Goal: Information Seeking & Learning: Learn about a topic

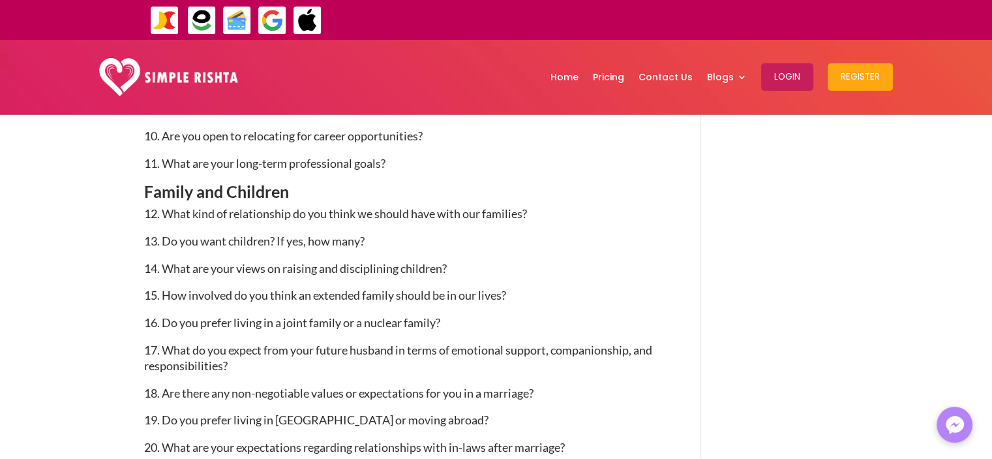
scroll to position [1370, 0]
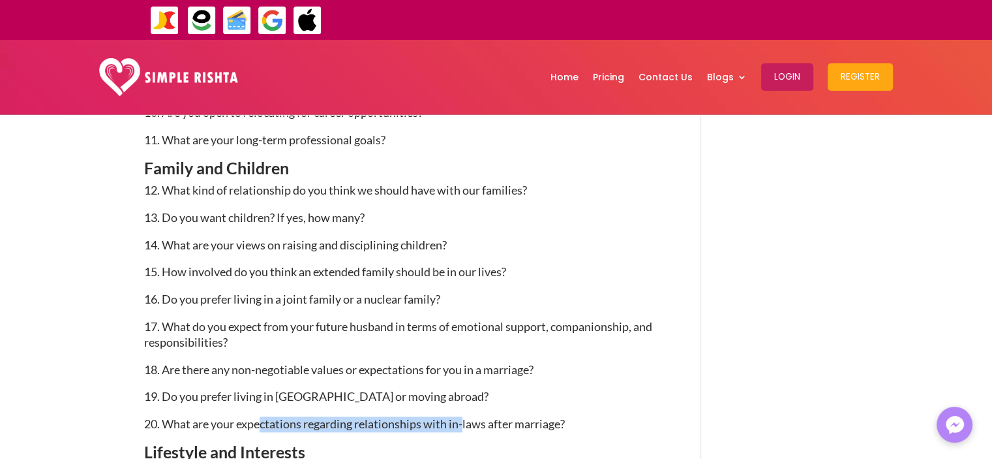
drag, startPoint x: 261, startPoint y: 427, endPoint x: 526, endPoint y: 412, distance: 265.3
click at [470, 425] on span "20. What are your expectations regarding relationships with in-laws after marri…" at bounding box center [354, 423] width 421 height 14
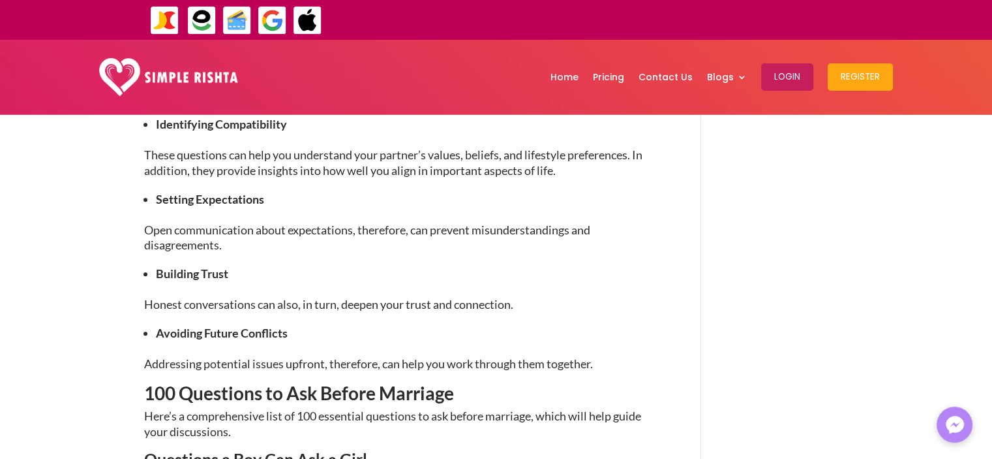
scroll to position [718, 0]
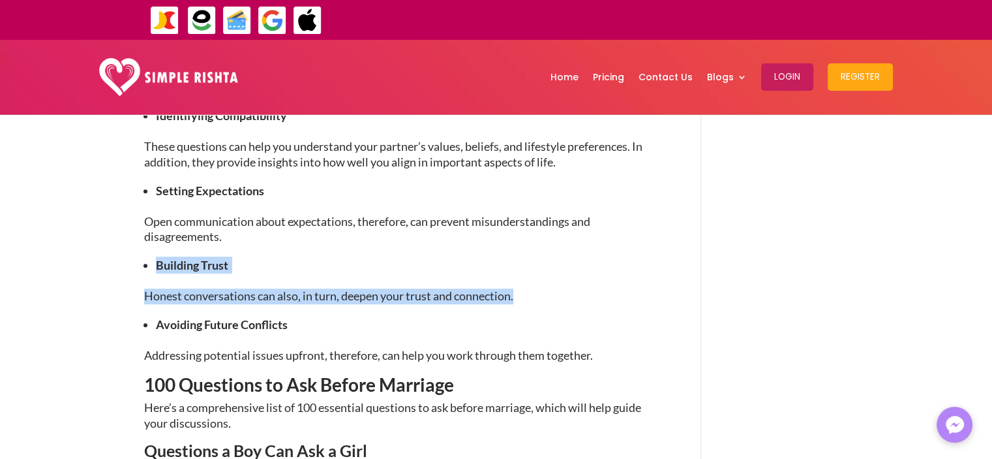
drag, startPoint x: 519, startPoint y: 299, endPoint x: 144, endPoint y: 264, distance: 377.4
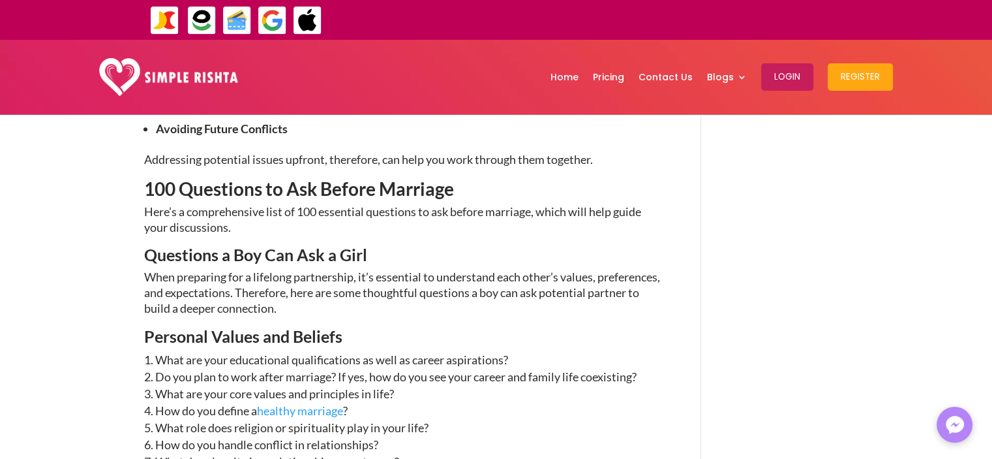
scroll to position [1044, 0]
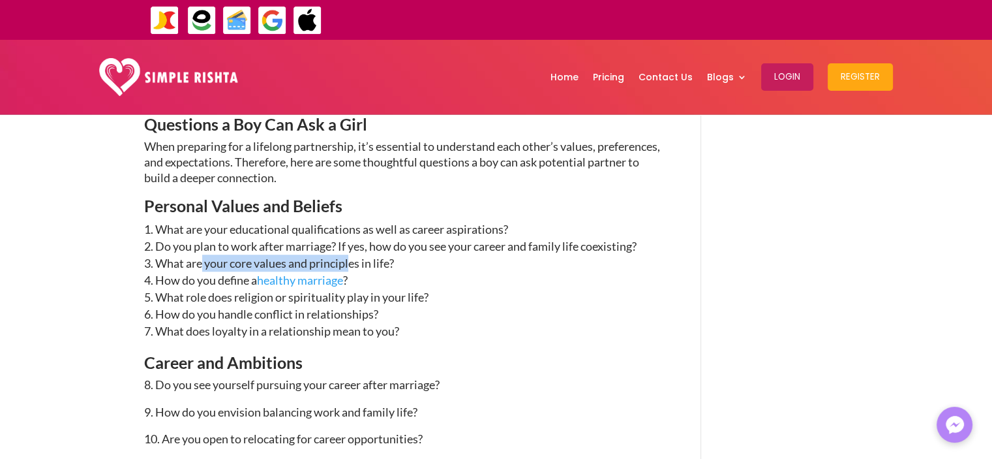
drag, startPoint x: 236, startPoint y: 263, endPoint x: 350, endPoint y: 266, distance: 114.2
click at [350, 266] on li "What are your core values and principles in life?" at bounding box center [403, 262] width 519 height 17
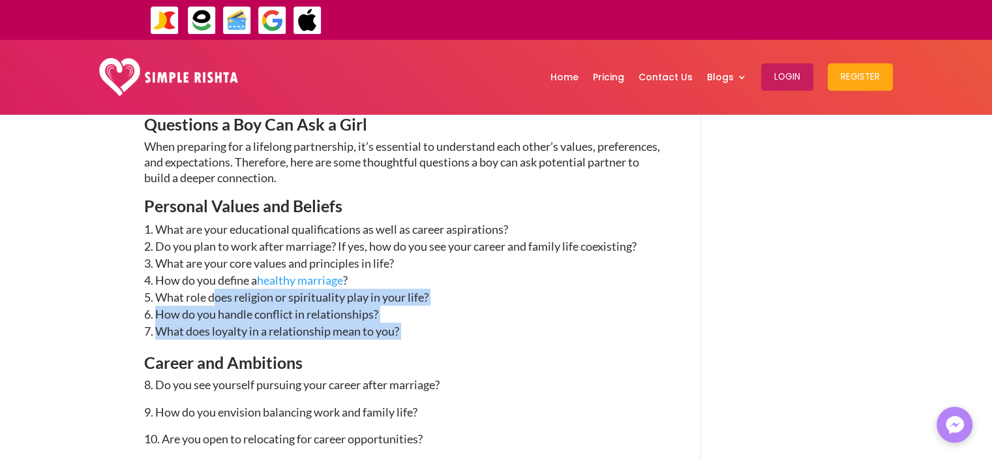
drag, startPoint x: 215, startPoint y: 292, endPoint x: 425, endPoint y: 330, distance: 214.2
click at [425, 330] on ol "What are your educational qualifications as well as career aspirations? Do you …" at bounding box center [403, 288] width 519 height 134
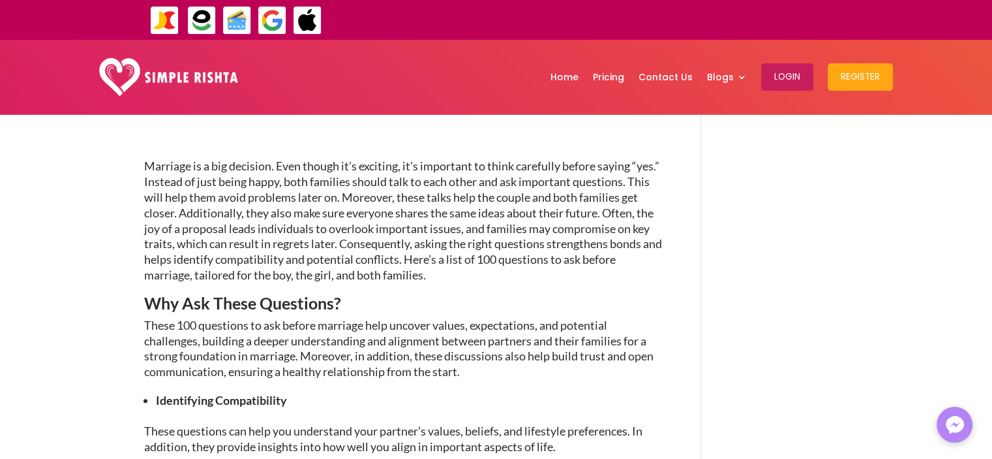
scroll to position [457, 0]
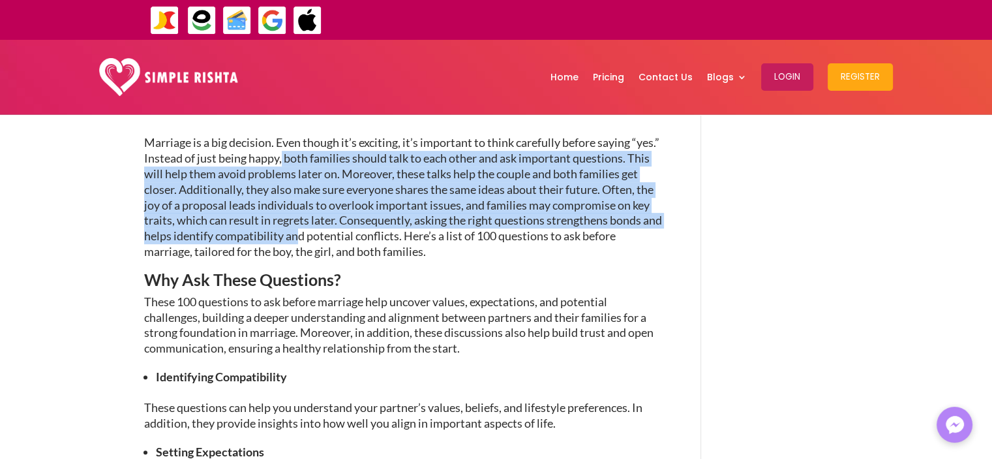
drag, startPoint x: 311, startPoint y: 161, endPoint x: 350, endPoint y: 240, distance: 87.8
click at [350, 240] on p "Marriage is a big decision. Even though it’s exciting, it’s important to think …" at bounding box center [403, 203] width 519 height 136
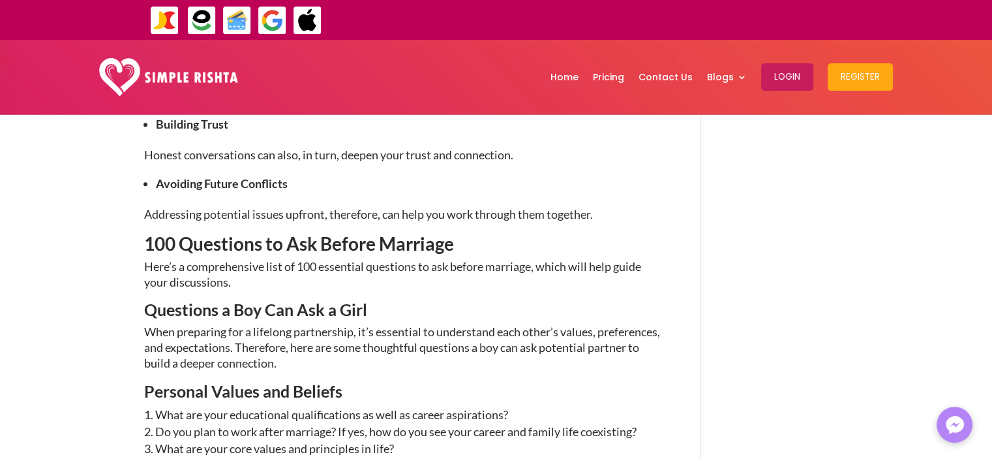
scroll to position [1097, 0]
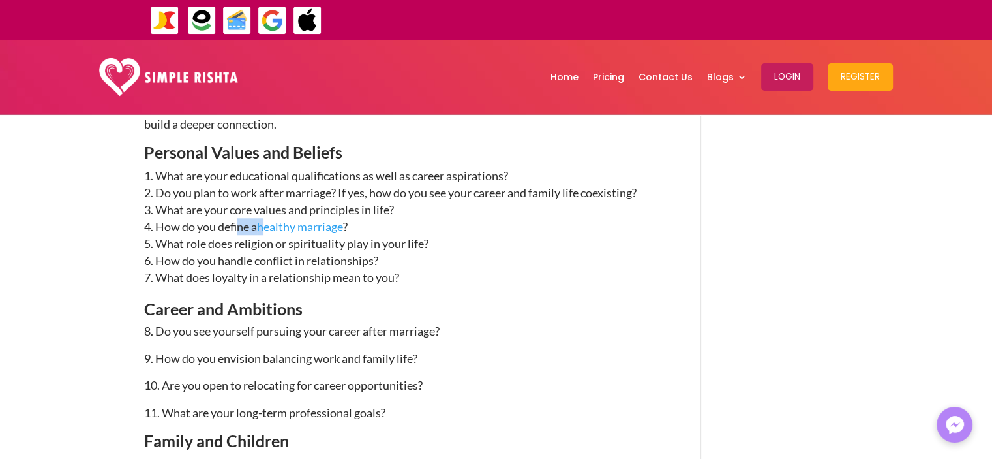
drag, startPoint x: 237, startPoint y: 223, endPoint x: 275, endPoint y: 228, distance: 38.1
click at [275, 228] on li "How do you define a healthy marriage ?" at bounding box center [403, 226] width 519 height 17
drag, startPoint x: 234, startPoint y: 242, endPoint x: 305, endPoint y: 245, distance: 71.2
click at [305, 245] on li "What role does religion or spirituality play in your life?" at bounding box center [403, 243] width 519 height 17
drag, startPoint x: 241, startPoint y: 258, endPoint x: 294, endPoint y: 258, distance: 52.8
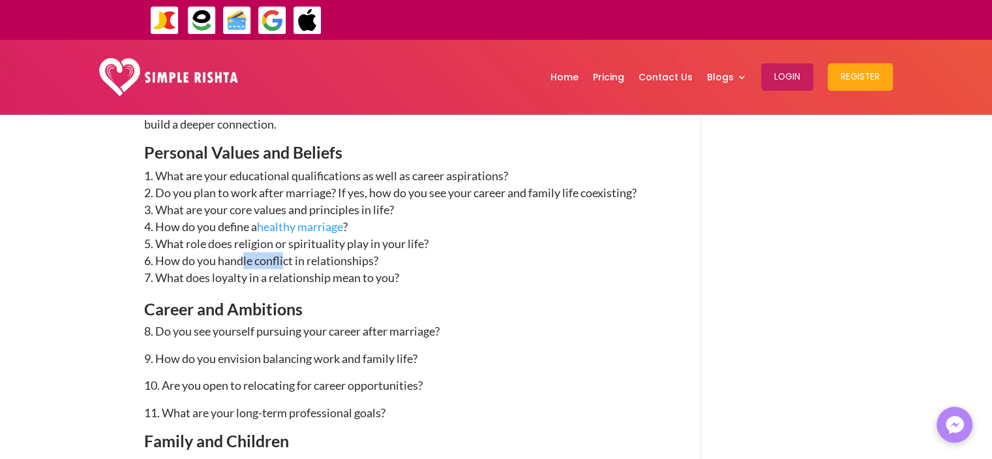
click at [294, 258] on li "How do you handle conflict in relationships?" at bounding box center [403, 260] width 519 height 17
drag, startPoint x: 240, startPoint y: 276, endPoint x: 298, endPoint y: 276, distance: 57.4
click at [298, 276] on li "What does loyalty in a relationship mean to you?" at bounding box center [403, 277] width 519 height 17
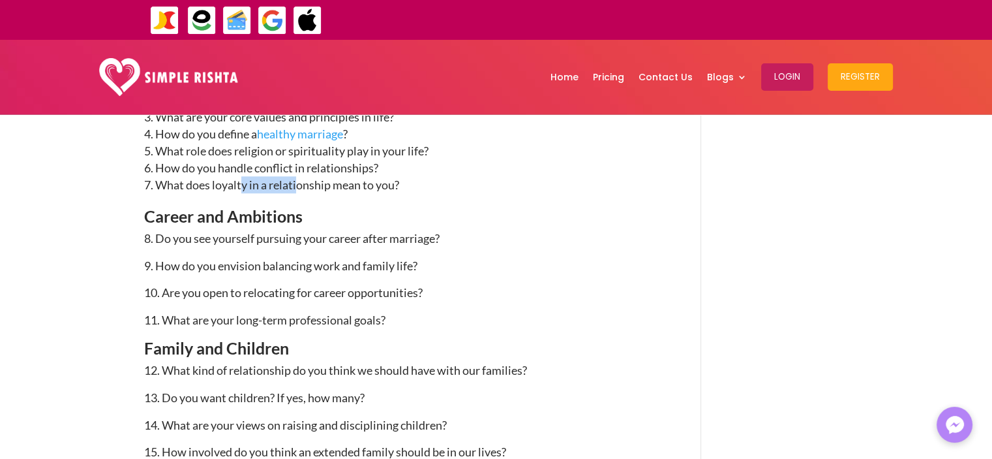
scroll to position [1206, 0]
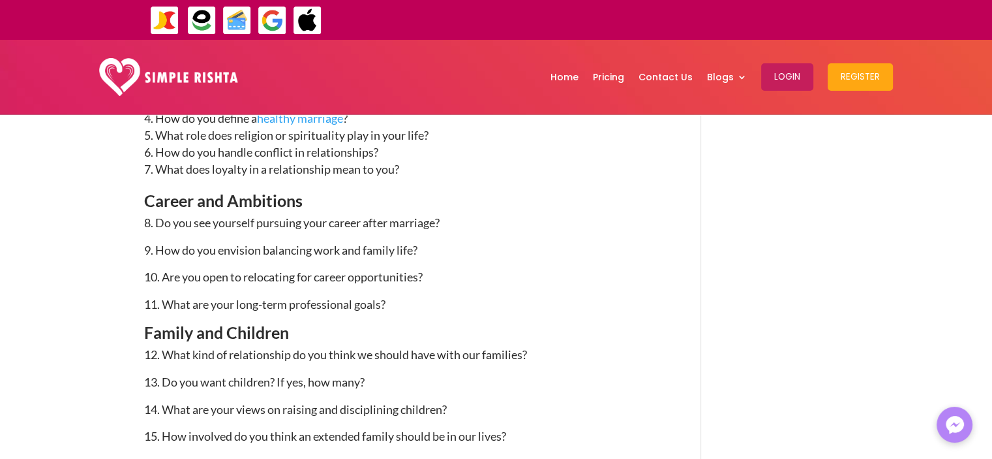
drag, startPoint x: 269, startPoint y: 225, endPoint x: 284, endPoint y: 226, distance: 15.0
click at [284, 226] on span "8. Do you see yourself pursuing your career after marriage?" at bounding box center [292, 222] width 296 height 14
drag, startPoint x: 209, startPoint y: 248, endPoint x: 294, endPoint y: 250, distance: 84.8
click at [294, 250] on span "ow do you envision balancing work and family life?" at bounding box center [290, 250] width 253 height 14
drag, startPoint x: 365, startPoint y: 277, endPoint x: 304, endPoint y: 274, distance: 60.7
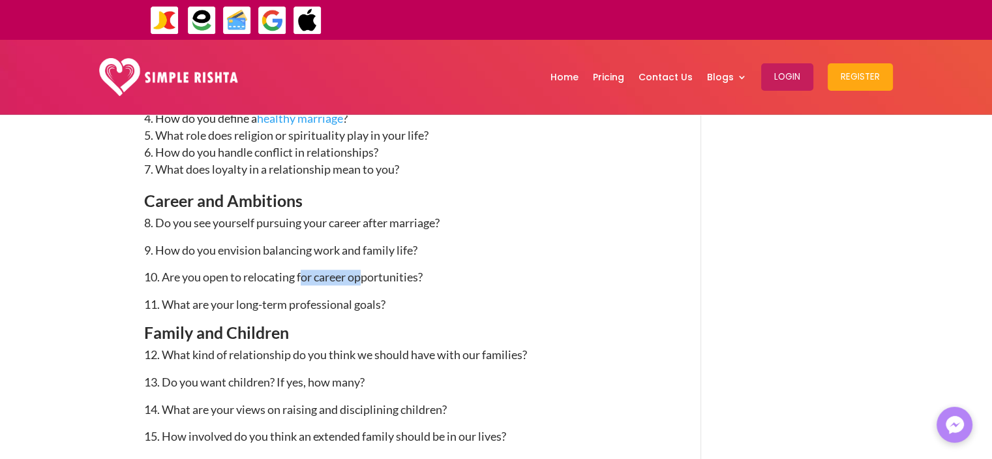
click at [304, 274] on span "10. Are you open to relocating for career opportunities?" at bounding box center [283, 276] width 279 height 14
drag, startPoint x: 260, startPoint y: 273, endPoint x: 318, endPoint y: 269, distance: 58.8
click at [318, 269] on span "10. Are you open to relocating for career opportunities?" at bounding box center [283, 276] width 279 height 14
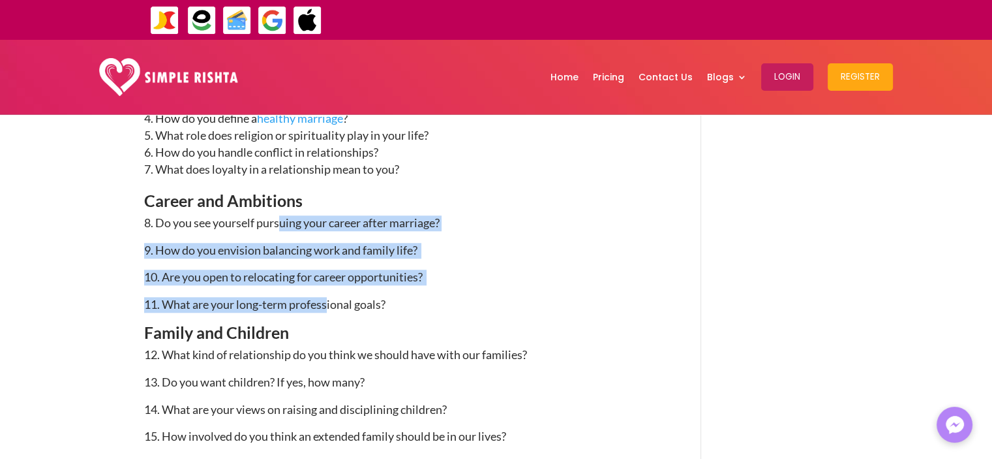
drag, startPoint x: 329, startPoint y: 305, endPoint x: 279, endPoint y: 239, distance: 82.9
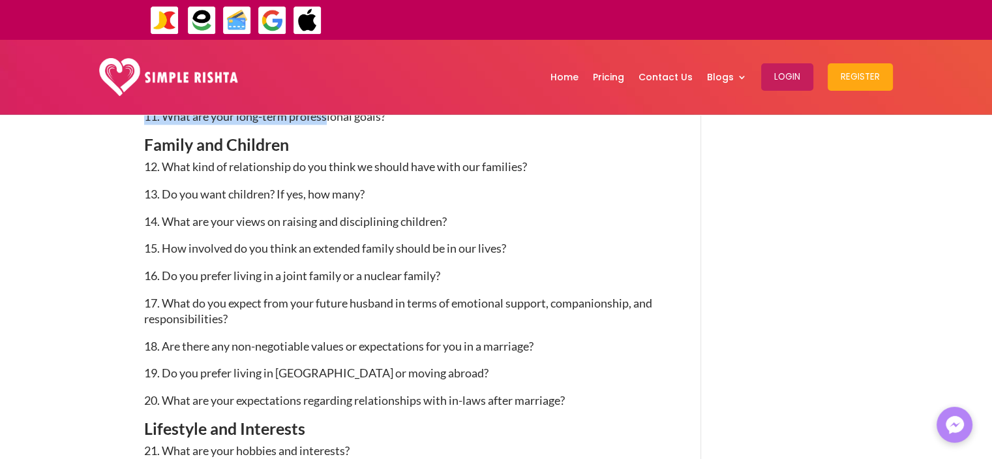
scroll to position [1401, 0]
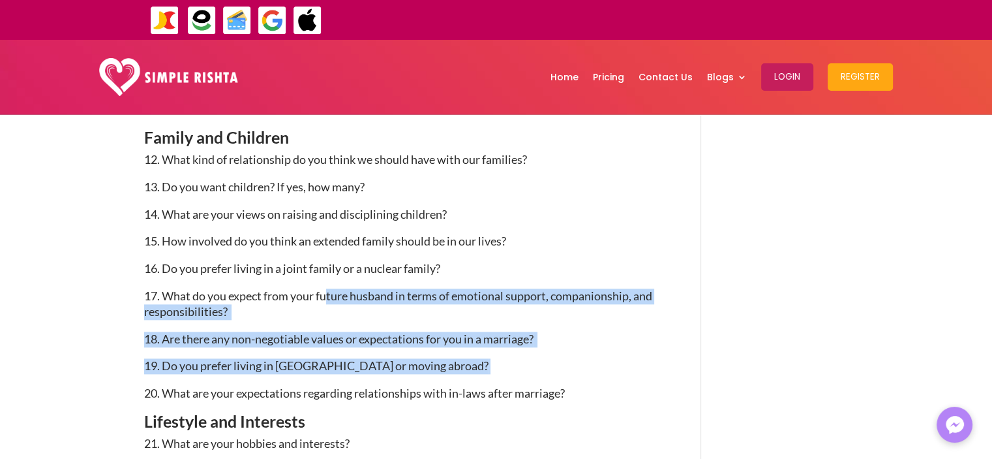
drag, startPoint x: 423, startPoint y: 371, endPoint x: 324, endPoint y: 288, distance: 128.7
click at [435, 371] on p "19. Do you prefer living in [GEOGRAPHIC_DATA] or moving abroad?" at bounding box center [403, 371] width 519 height 27
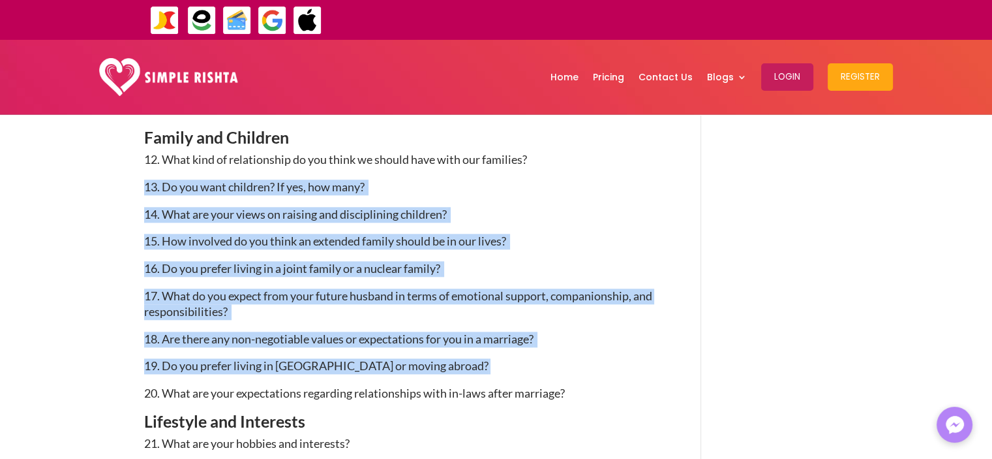
drag, startPoint x: 435, startPoint y: 371, endPoint x: 125, endPoint y: 189, distance: 358.5
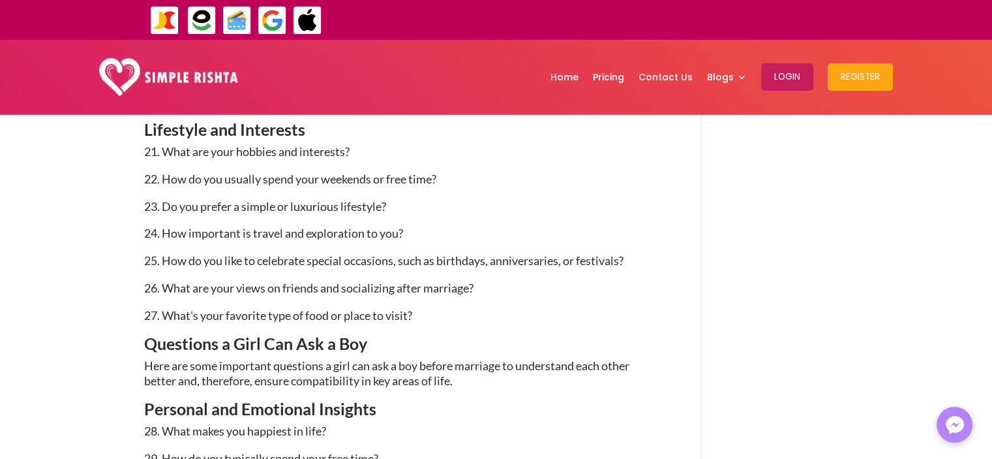
scroll to position [1693, 0]
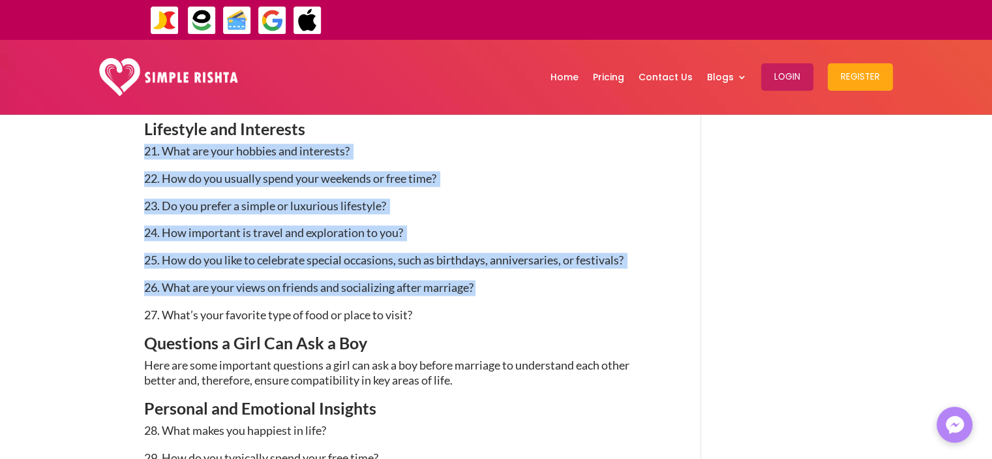
drag, startPoint x: 136, startPoint y: 168, endPoint x: 480, endPoint y: 298, distance: 367.8
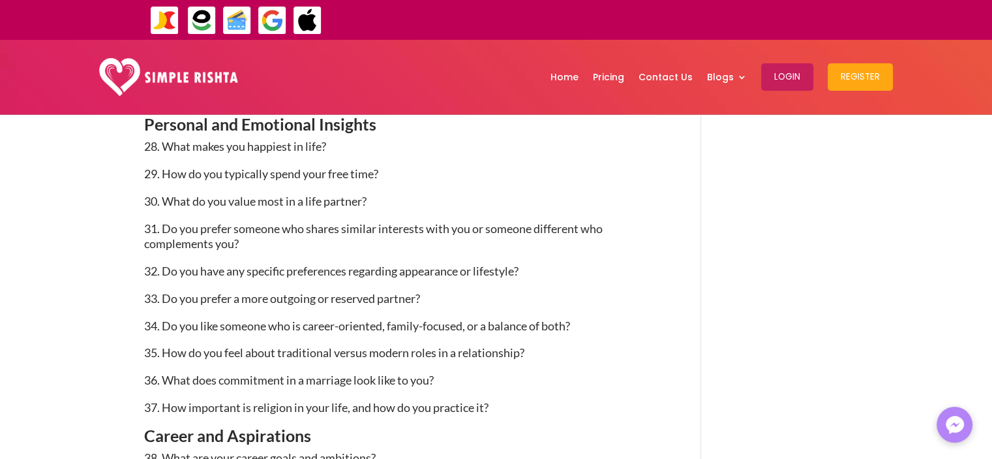
scroll to position [1970, 0]
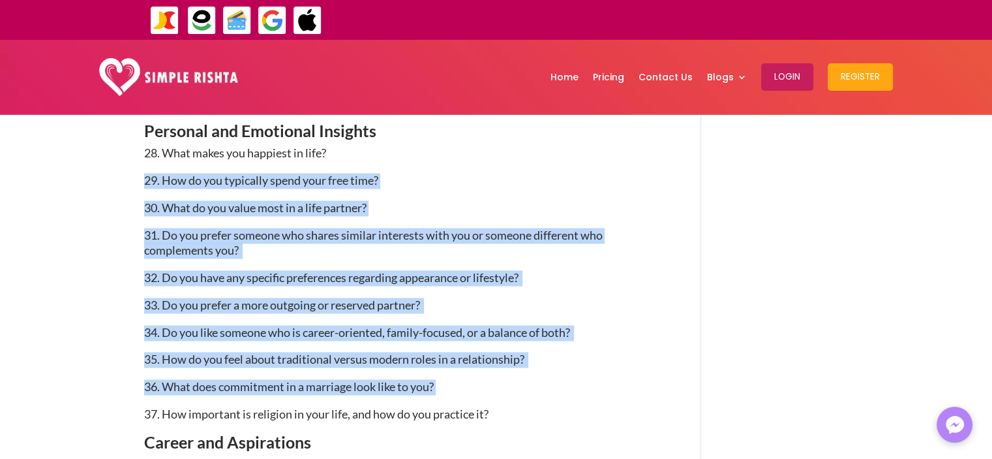
drag, startPoint x: 136, startPoint y: 174, endPoint x: 441, endPoint y: 409, distance: 385.2
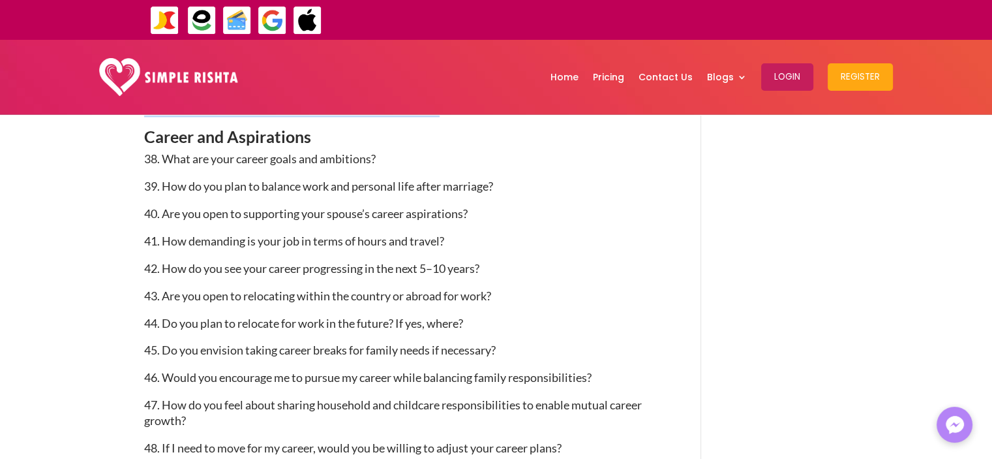
scroll to position [2278, 0]
click at [311, 235] on span "41. How demanding is your job in terms of hours and travel?" at bounding box center [294, 238] width 300 height 14
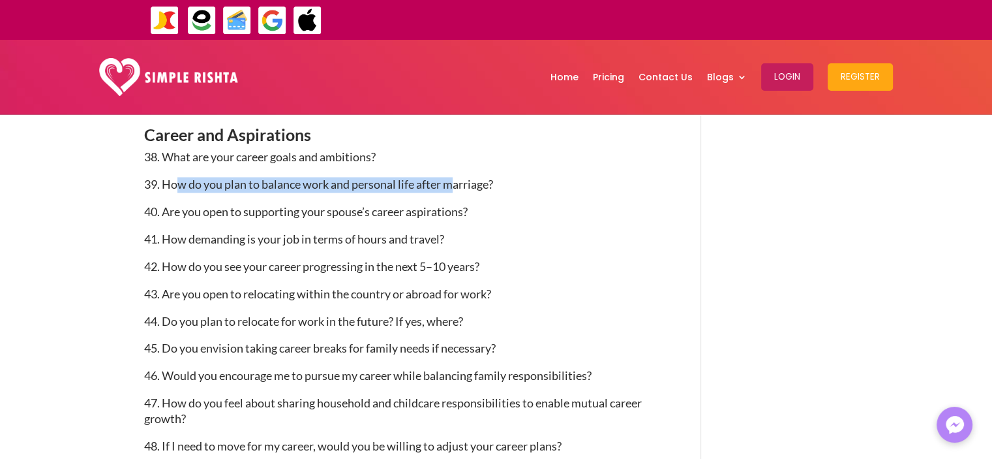
drag, startPoint x: 174, startPoint y: 184, endPoint x: 453, endPoint y: 203, distance: 279.2
click at [453, 203] on p "39. How do you plan to balance work and personal life after marriage?" at bounding box center [403, 190] width 519 height 27
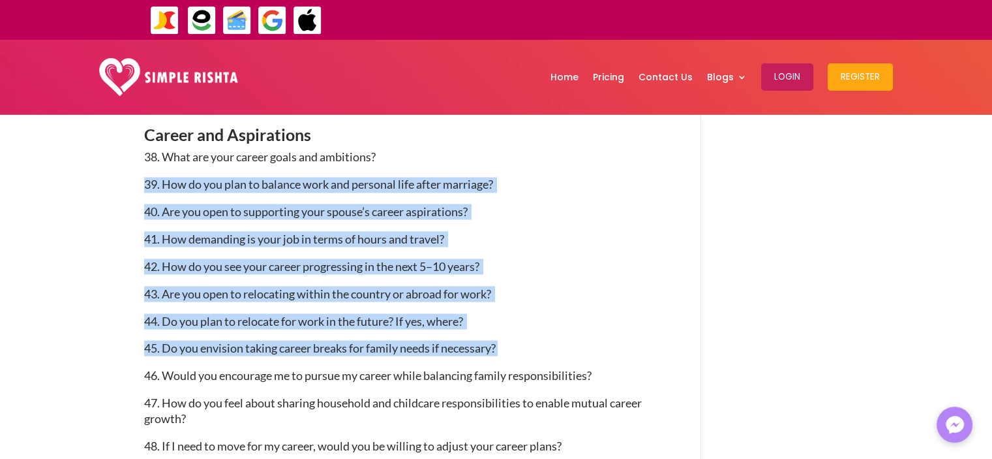
drag, startPoint x: 139, startPoint y: 184, endPoint x: 509, endPoint y: 357, distance: 408.3
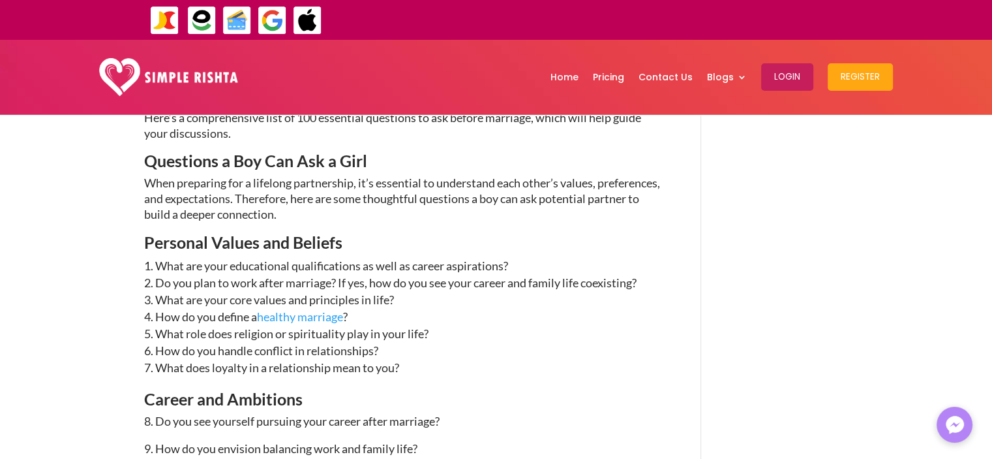
scroll to position [1009, 0]
drag, startPoint x: 235, startPoint y: 295, endPoint x: 298, endPoint y: 289, distance: 62.9
click at [298, 289] on ol "What are your educational qualifications as well as career aspirations? Do you …" at bounding box center [403, 323] width 519 height 134
click at [197, 312] on li "How do you define a healthy marriage ?" at bounding box center [403, 315] width 519 height 17
drag, startPoint x: 197, startPoint y: 312, endPoint x: 235, endPoint y: 315, distance: 38.0
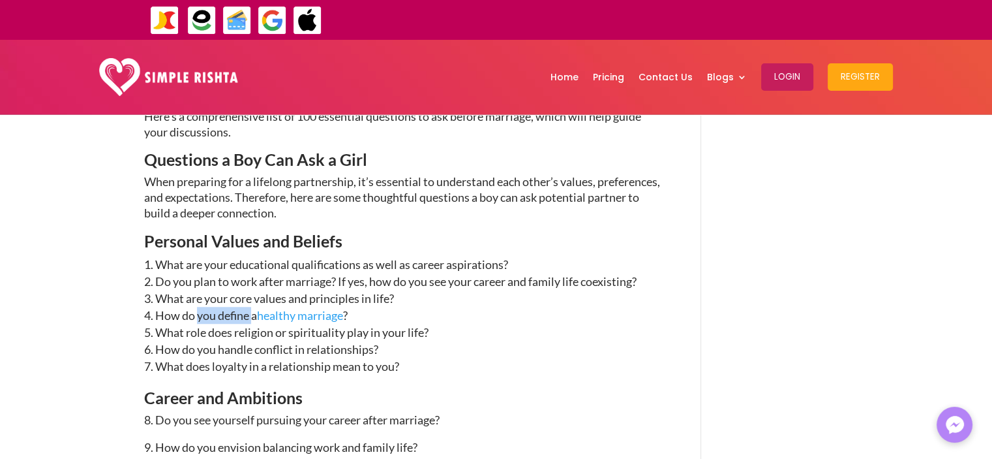
click at [235, 315] on li "How do you define a healthy marriage ?" at bounding box center [403, 315] width 519 height 17
drag, startPoint x: 246, startPoint y: 333, endPoint x: 281, endPoint y: 339, distance: 35.6
click at [281, 339] on li "What role does religion or spirituality play in your life?" at bounding box center [403, 332] width 519 height 17
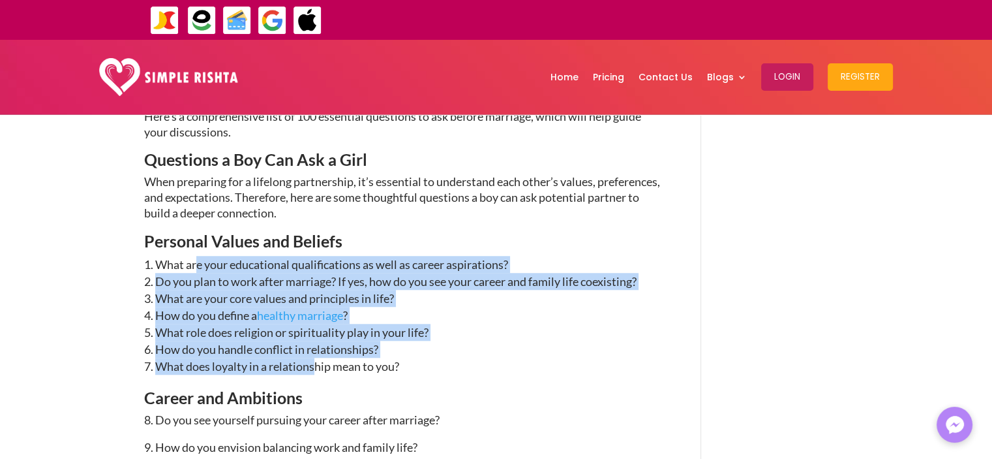
drag, startPoint x: 317, startPoint y: 369, endPoint x: 199, endPoint y: 267, distance: 156.3
click at [199, 267] on ol "What are your educational qualifications as well as career aspirations? Do you …" at bounding box center [403, 323] width 519 height 134
click at [199, 267] on li "What are your educational qualifications as well as career aspirations?" at bounding box center [403, 264] width 519 height 17
drag, startPoint x: 189, startPoint y: 263, endPoint x: 373, endPoint y: 367, distance: 211.8
click at [373, 367] on ol "What are your educational qualifications as well as career aspirations? Do you …" at bounding box center [403, 323] width 519 height 134
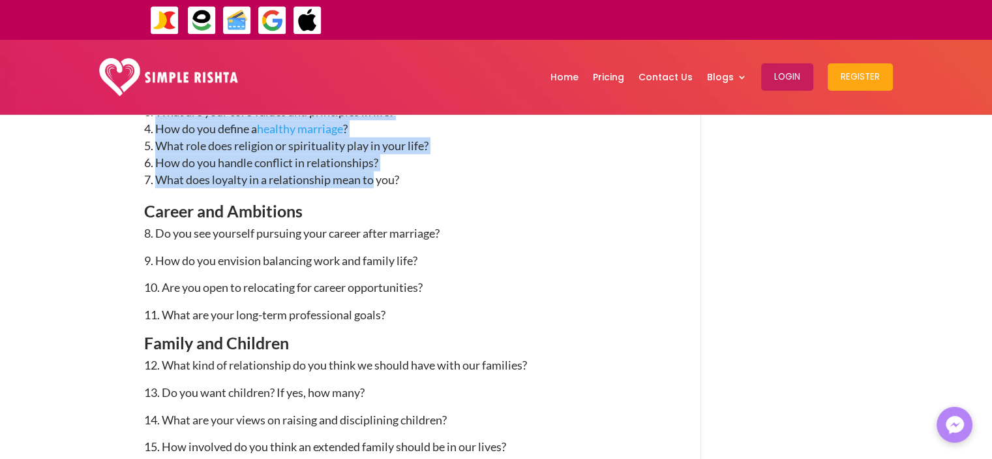
scroll to position [1197, 0]
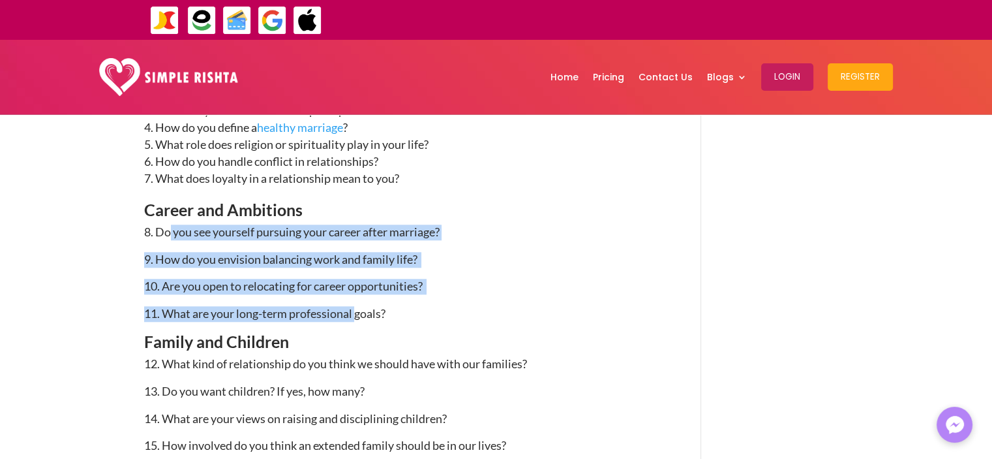
drag, startPoint x: 358, startPoint y: 314, endPoint x: 167, endPoint y: 229, distance: 209.4
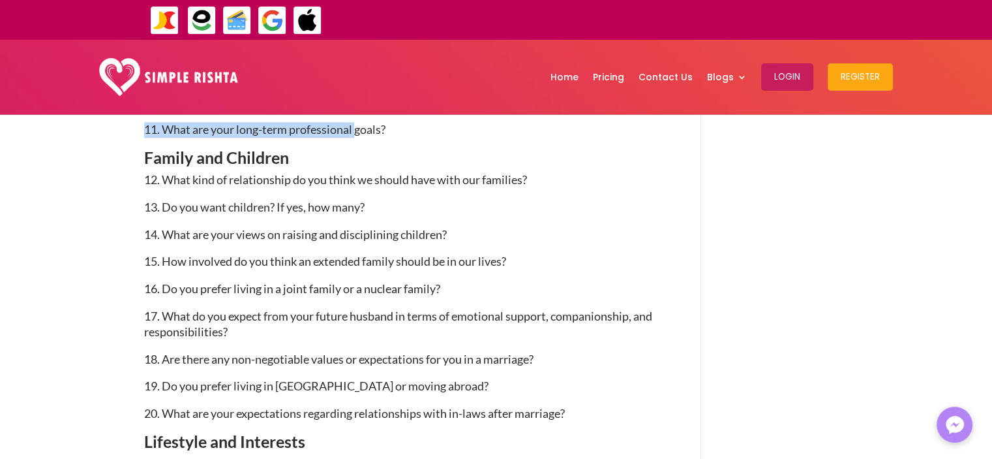
scroll to position [1381, 0]
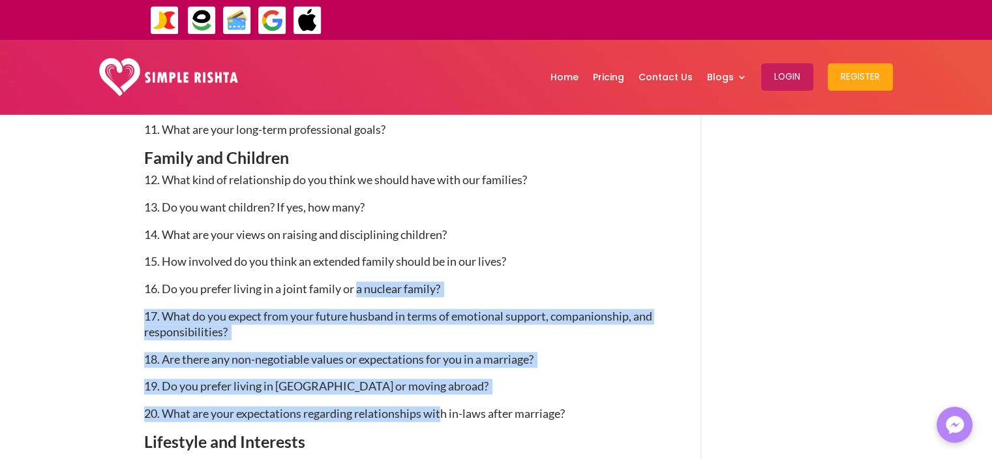
drag, startPoint x: 442, startPoint y: 413, endPoint x: 358, endPoint y: 305, distance: 137.2
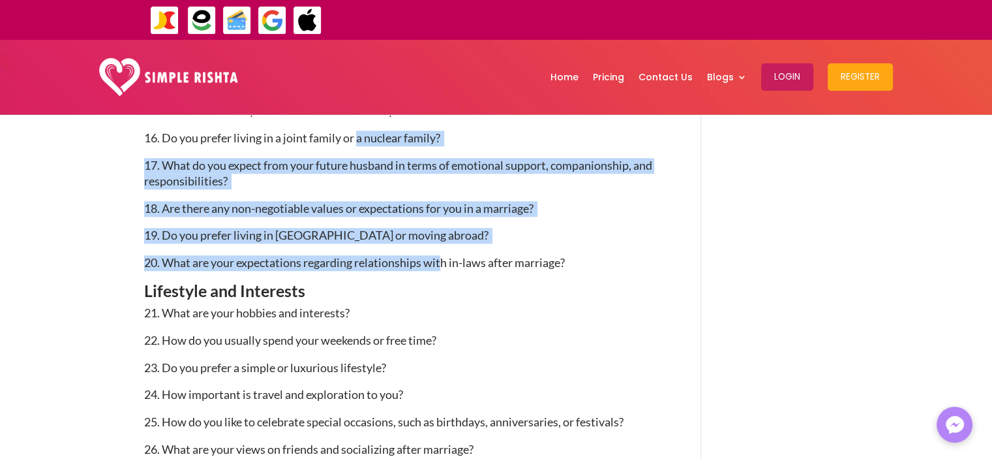
scroll to position [1531, 0]
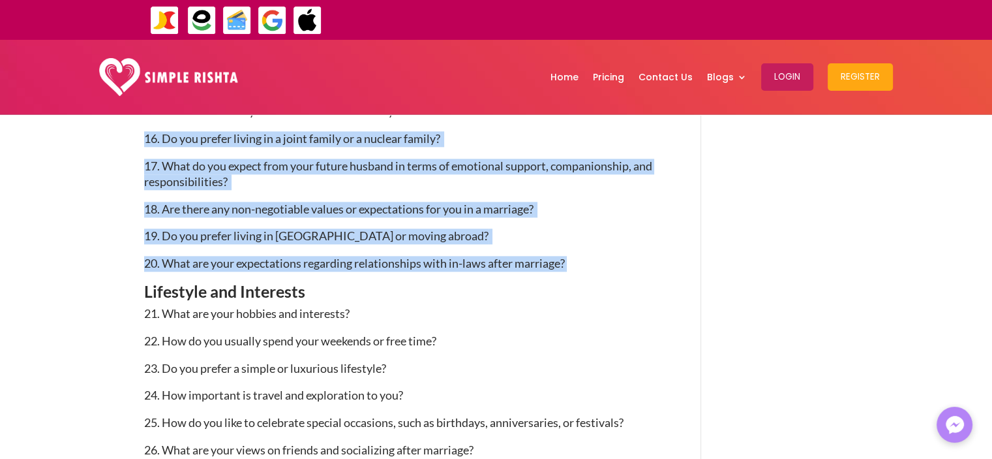
drag, startPoint x: 573, startPoint y: 261, endPoint x: 144, endPoint y: 143, distance: 445.2
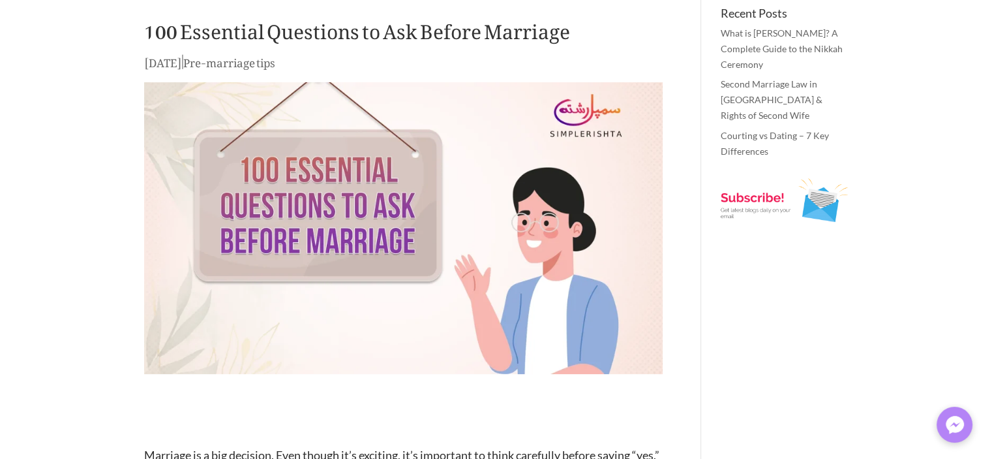
scroll to position [0, 0]
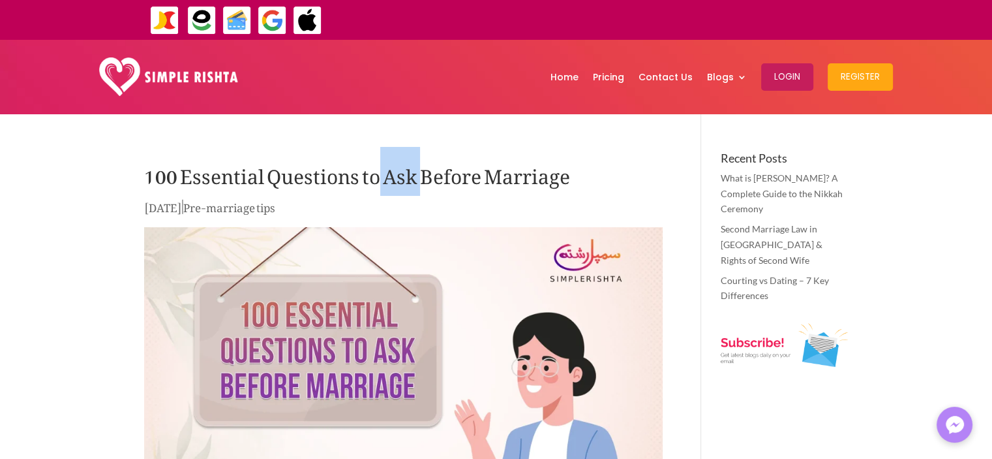
drag, startPoint x: 418, startPoint y: 175, endPoint x: 376, endPoint y: 177, distance: 41.8
click at [376, 177] on h1 "100 Essential Questions to Ask Before Marriage" at bounding box center [403, 175] width 519 height 46
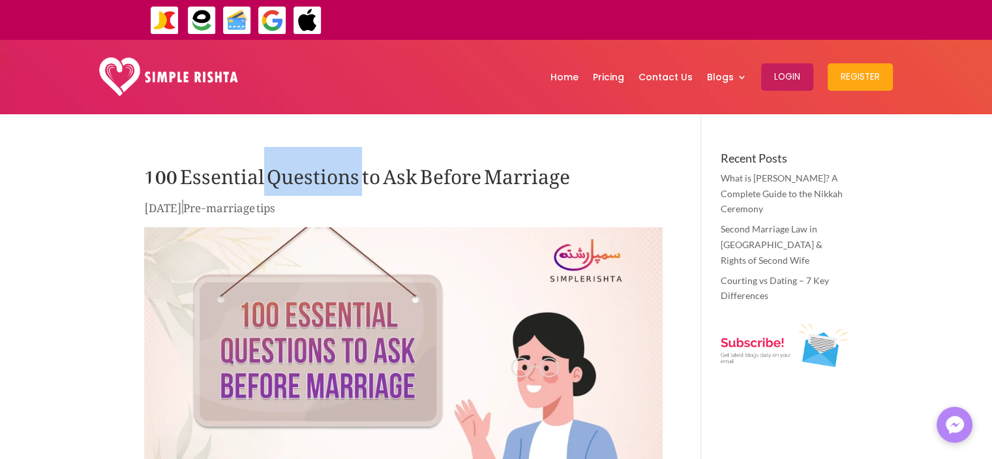
drag, startPoint x: 262, startPoint y: 176, endPoint x: 362, endPoint y: 177, distance: 100.5
click at [362, 177] on h1 "100 Essential Questions to Ask Before Marriage" at bounding box center [403, 175] width 519 height 46
drag, startPoint x: 354, startPoint y: 176, endPoint x: 386, endPoint y: 177, distance: 32.7
click at [386, 177] on h1 "100 Essential Questions to Ask Before Marriage" at bounding box center [403, 175] width 519 height 46
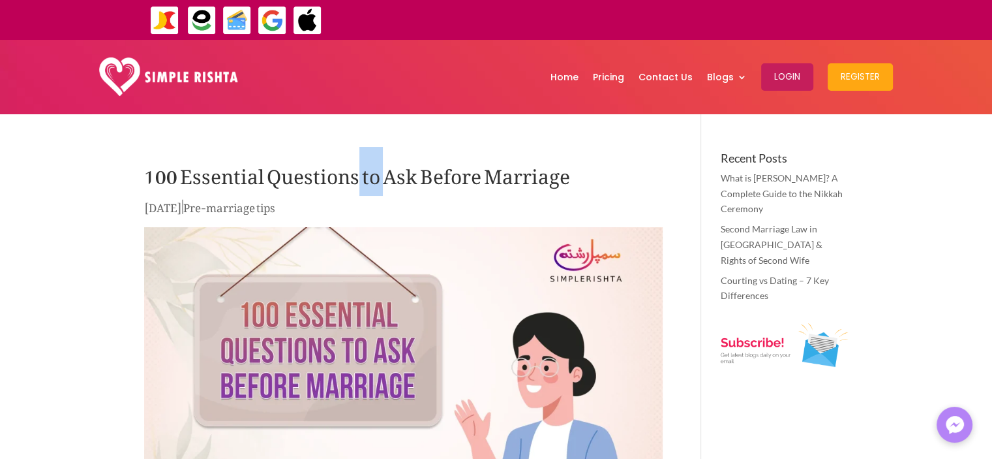
click at [386, 177] on h1 "100 Essential Questions to Ask Before Marriage" at bounding box center [403, 175] width 519 height 46
drag, startPoint x: 375, startPoint y: 174, endPoint x: 415, endPoint y: 178, distance: 40.0
click at [415, 178] on h1 "100 Essential Questions to Ask Before Marriage" at bounding box center [403, 175] width 519 height 46
drag, startPoint x: 417, startPoint y: 178, endPoint x: 378, endPoint y: 177, distance: 39.2
click at [378, 177] on h1 "100 Essential Questions to Ask Before Marriage" at bounding box center [403, 175] width 519 height 46
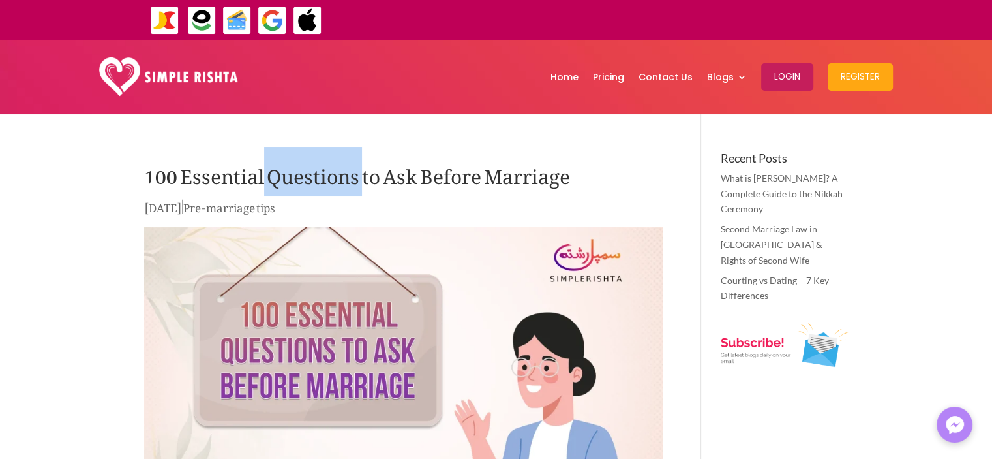
drag, startPoint x: 260, startPoint y: 176, endPoint x: 360, endPoint y: 178, distance: 99.9
click at [360, 178] on h1 "100 Essential Questions to Ask Before Marriage" at bounding box center [403, 175] width 519 height 46
drag, startPoint x: 354, startPoint y: 176, endPoint x: 382, endPoint y: 177, distance: 28.1
click at [382, 177] on h1 "100 Essential Questions to Ask Before Marriage" at bounding box center [403, 175] width 519 height 46
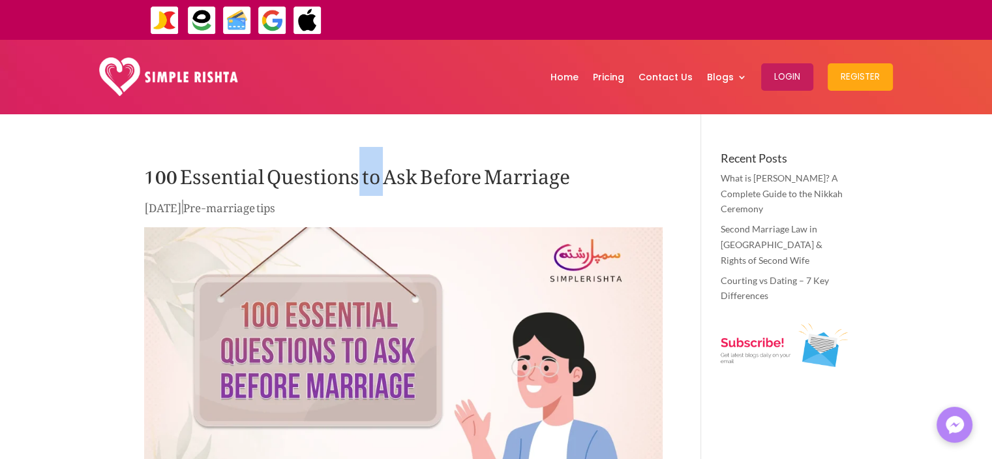
click at [384, 182] on h1 "100 Essential Questions to Ask Before Marriage" at bounding box center [403, 175] width 519 height 46
drag, startPoint x: 374, startPoint y: 174, endPoint x: 417, endPoint y: 174, distance: 42.4
click at [417, 174] on h1 "100 Essential Questions to Ask Before Marriage" at bounding box center [403, 175] width 519 height 46
click at [423, 174] on h1 "100 Essential Questions to Ask Before Marriage" at bounding box center [403, 175] width 519 height 46
drag, startPoint x: 414, startPoint y: 178, endPoint x: 485, endPoint y: 174, distance: 71.9
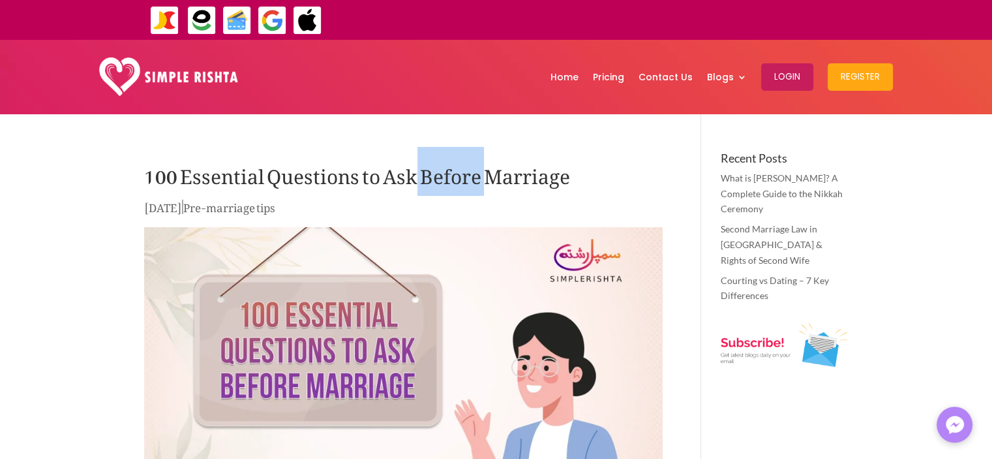
click at [485, 174] on h1 "100 Essential Questions to Ask Before Marriage" at bounding box center [403, 175] width 519 height 46
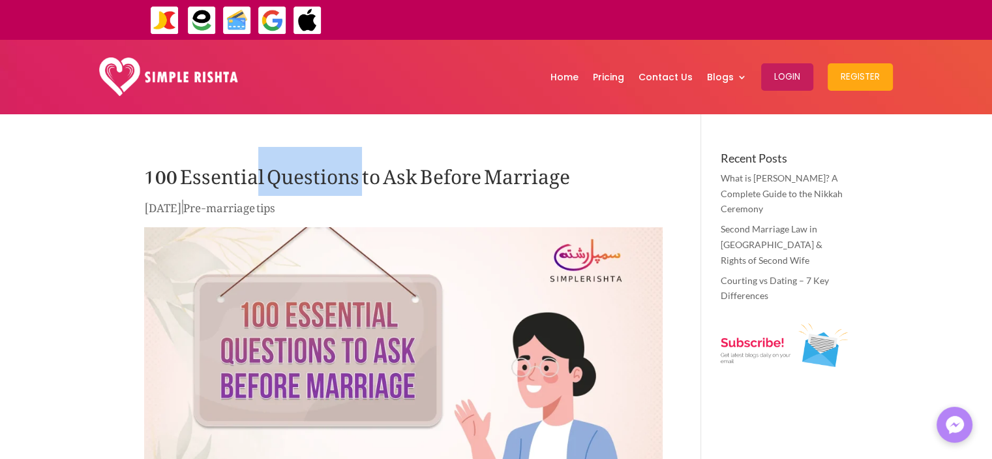
drag, startPoint x: 258, startPoint y: 171, endPoint x: 362, endPoint y: 172, distance: 103.7
click at [362, 172] on h1 "100 Essential Questions to Ask Before Marriage" at bounding box center [403, 175] width 519 height 46
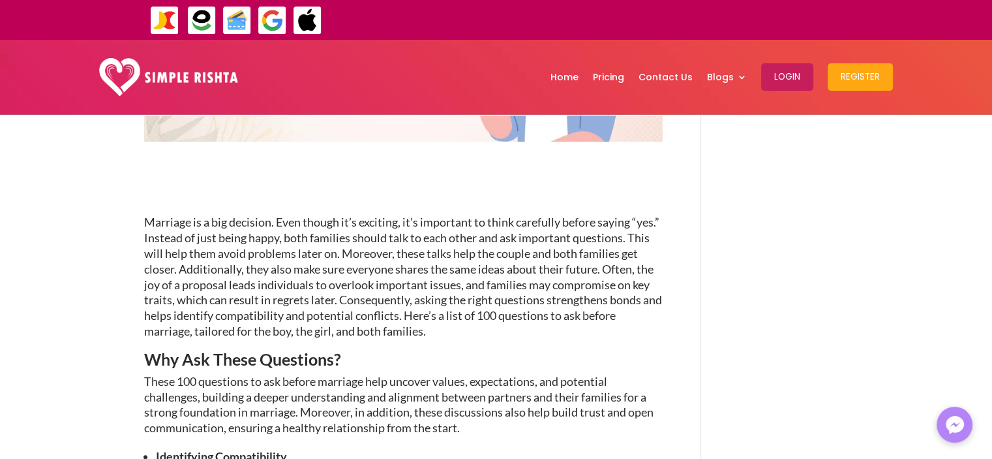
scroll to position [381, 0]
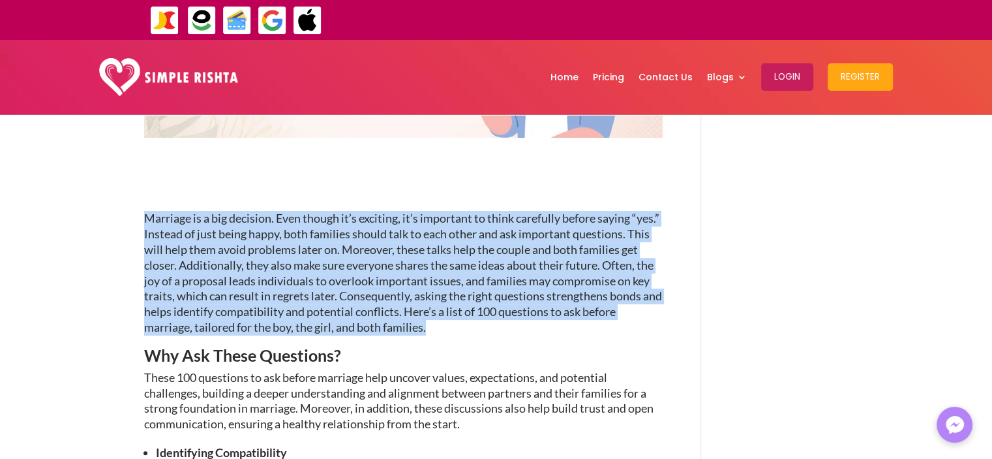
drag, startPoint x: 147, startPoint y: 217, endPoint x: 481, endPoint y: 328, distance: 351.1
click at [481, 328] on p "Marriage is a big decision. Even though it’s exciting, it’s important to think …" at bounding box center [403, 279] width 519 height 136
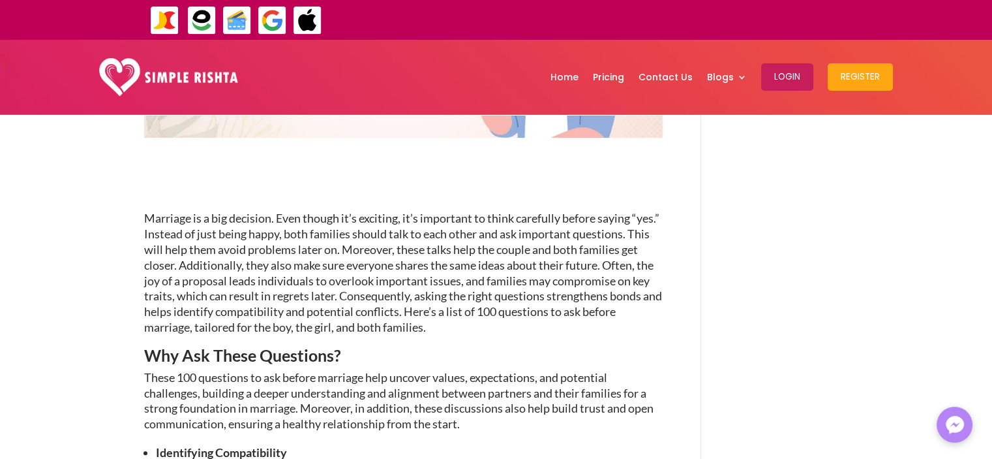
scroll to position [0, 0]
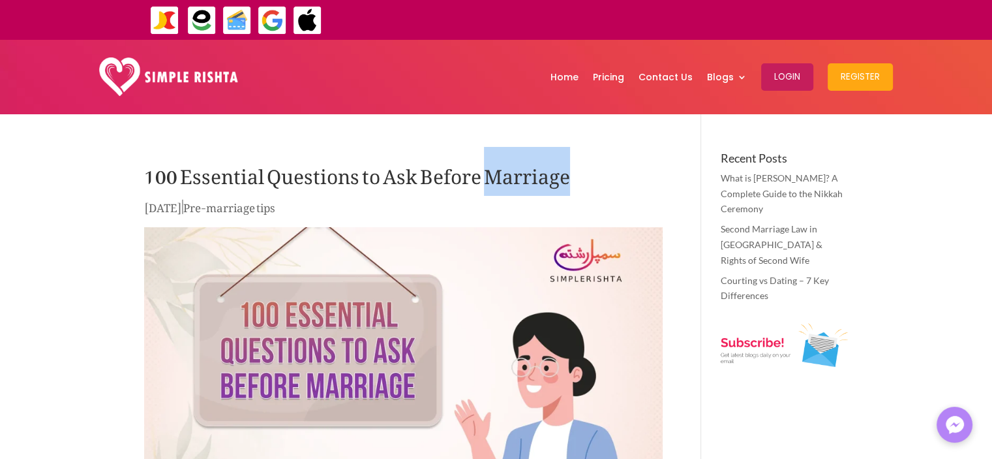
drag, startPoint x: 570, startPoint y: 182, endPoint x: 481, endPoint y: 183, distance: 88.7
click at [481, 183] on h1 "100 Essential Questions to Ask Before Marriage" at bounding box center [403, 175] width 519 height 46
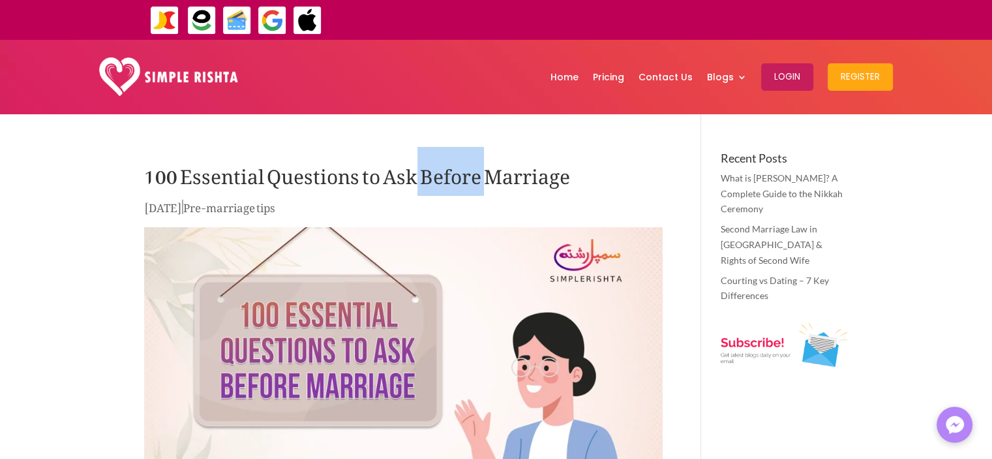
drag, startPoint x: 481, startPoint y: 183, endPoint x: 414, endPoint y: 184, distance: 67.2
click at [414, 184] on h1 "100 Essential Questions to Ask Before Marriage" at bounding box center [403, 175] width 519 height 46
drag, startPoint x: 378, startPoint y: 172, endPoint x: 418, endPoint y: 178, distance: 40.2
click at [418, 178] on h1 "100 Essential Questions to Ask Before Marriage" at bounding box center [403, 175] width 519 height 46
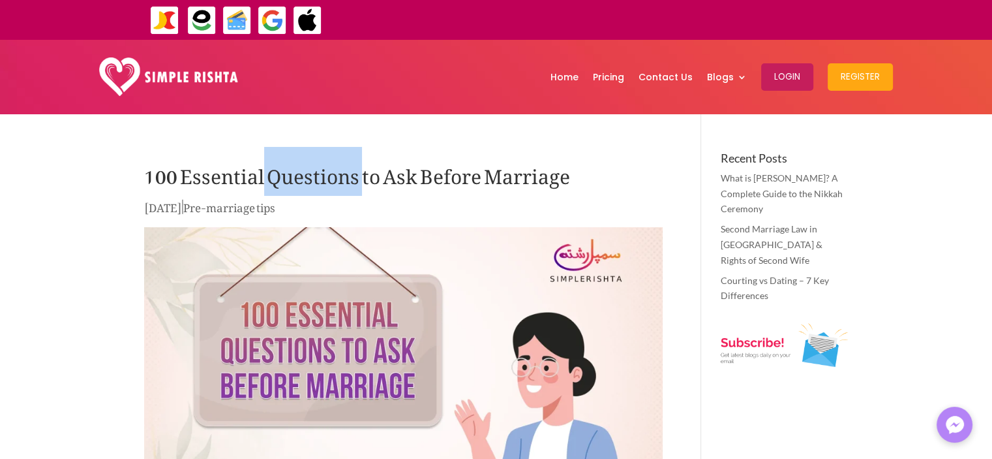
drag, startPoint x: 260, startPoint y: 172, endPoint x: 359, endPoint y: 172, distance: 99.8
click at [359, 172] on h1 "100 Essential Questions to Ask Before Marriage" at bounding box center [403, 175] width 519 height 46
drag, startPoint x: 355, startPoint y: 175, endPoint x: 381, endPoint y: 177, distance: 26.2
click at [381, 177] on h1 "100 Essential Questions to Ask Before Marriage" at bounding box center [403, 175] width 519 height 46
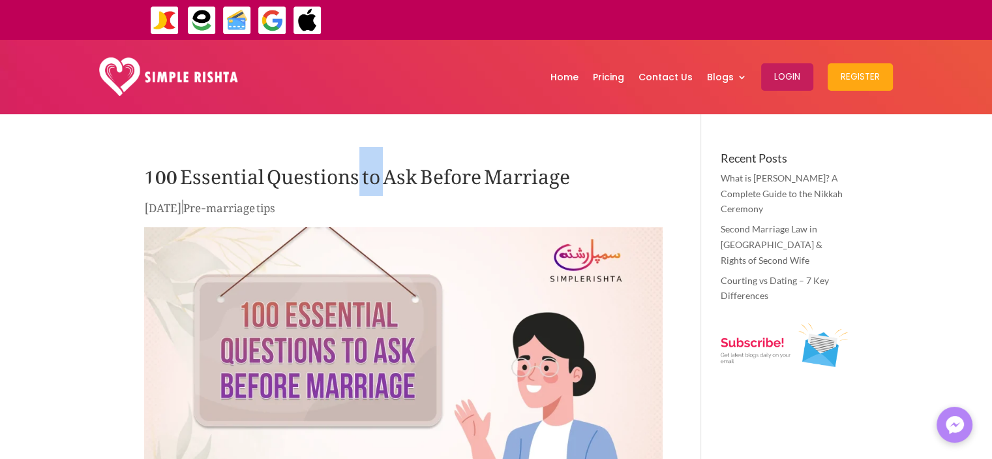
click at [381, 177] on h1 "100 Essential Questions to Ask Before Marriage" at bounding box center [403, 175] width 519 height 46
drag, startPoint x: 381, startPoint y: 177, endPoint x: 360, endPoint y: 179, distance: 21.0
click at [360, 179] on h1 "100 Essential Questions to Ask Before Marriage" at bounding box center [403, 175] width 519 height 46
drag, startPoint x: 354, startPoint y: 177, endPoint x: 383, endPoint y: 184, distance: 29.4
click at [383, 184] on h1 "100 Essential Questions to Ask Before Marriage" at bounding box center [403, 175] width 519 height 46
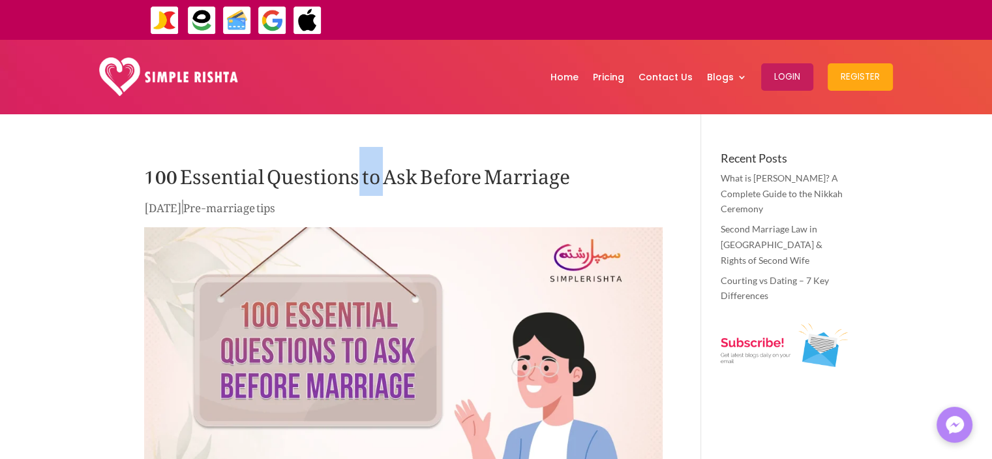
click at [383, 184] on h1 "100 Essential Questions to Ask Before Marriage" at bounding box center [403, 175] width 519 height 46
drag, startPoint x: 356, startPoint y: 178, endPoint x: 420, endPoint y: 182, distance: 64.1
click at [420, 182] on h1 "100 Essential Questions to Ask Before Marriage" at bounding box center [403, 175] width 519 height 46
drag, startPoint x: 420, startPoint y: 182, endPoint x: 356, endPoint y: 184, distance: 64.0
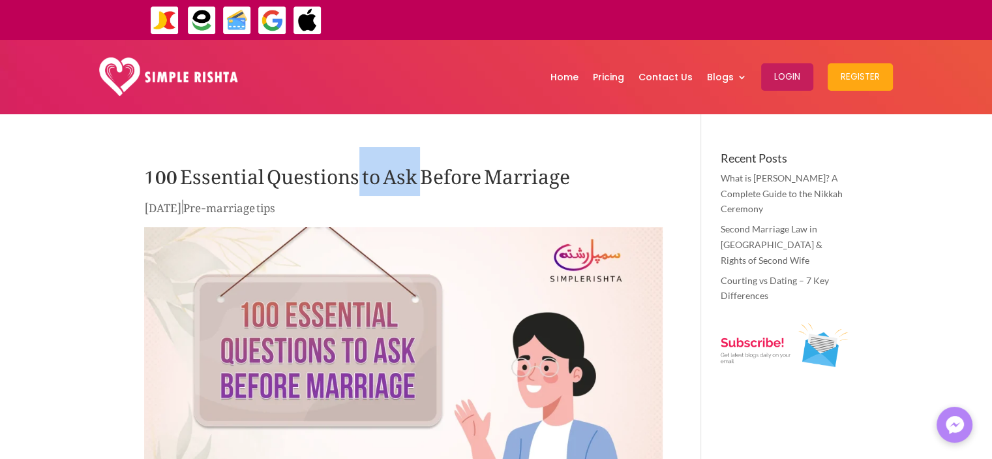
click at [356, 184] on h1 "100 Essential Questions to Ask Before Marriage" at bounding box center [403, 175] width 519 height 46
drag, startPoint x: 356, startPoint y: 184, endPoint x: 420, endPoint y: 179, distance: 64.8
click at [420, 179] on h1 "100 Essential Questions to Ask Before Marriage" at bounding box center [403, 175] width 519 height 46
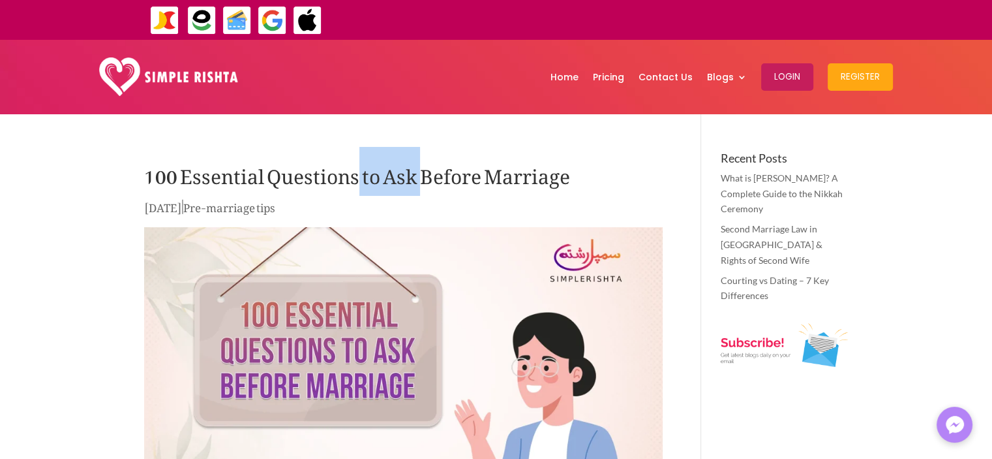
drag, startPoint x: 355, startPoint y: 177, endPoint x: 420, endPoint y: 181, distance: 65.4
click at [420, 181] on h1 "100 Essential Questions to Ask Before Marriage" at bounding box center [403, 175] width 519 height 46
click at [259, 172] on h1 "100 Essential Questions to Ask Before Marriage" at bounding box center [403, 175] width 519 height 46
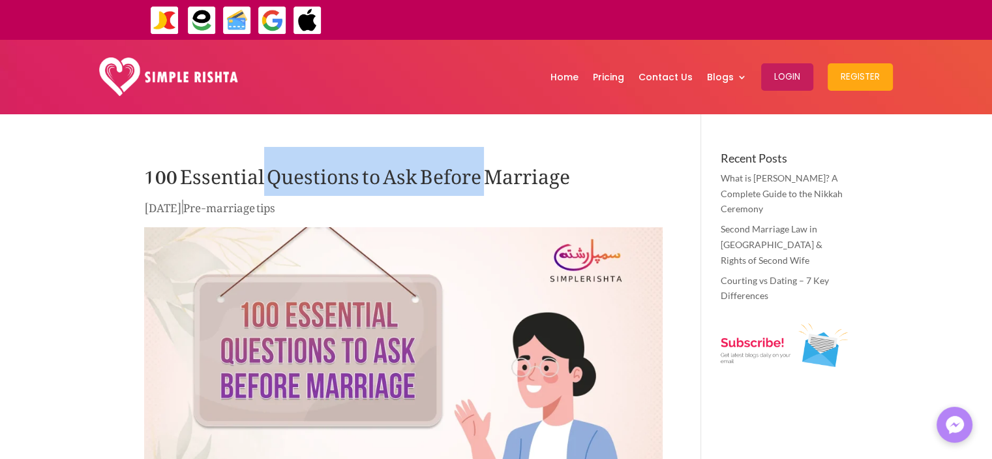
drag, startPoint x: 259, startPoint y: 172, endPoint x: 481, endPoint y: 181, distance: 222.7
click at [481, 181] on h1 "100 Essential Questions to Ask Before Marriage" at bounding box center [403, 175] width 519 height 46
click at [459, 168] on h1 "100 Essential Questions to Ask Before Marriage" at bounding box center [403, 175] width 519 height 46
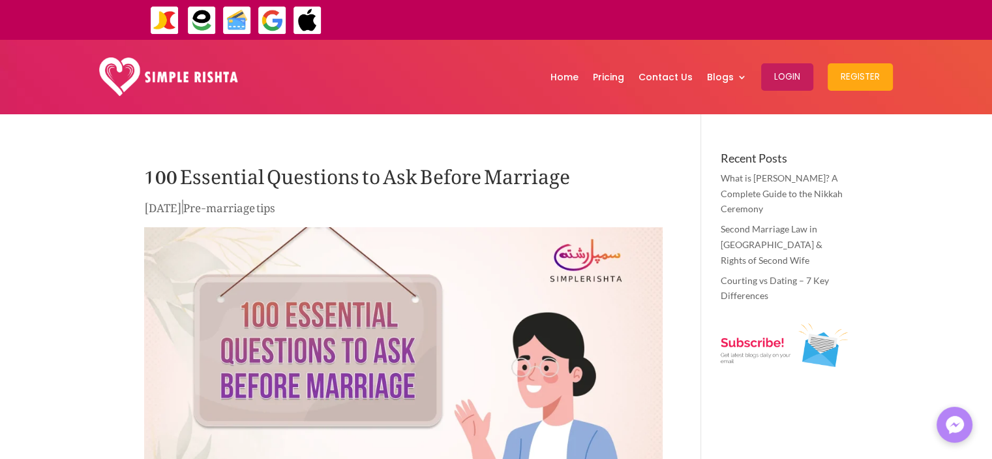
click at [482, 178] on h1 "100 Essential Questions to Ask Before Marriage" at bounding box center [403, 175] width 519 height 46
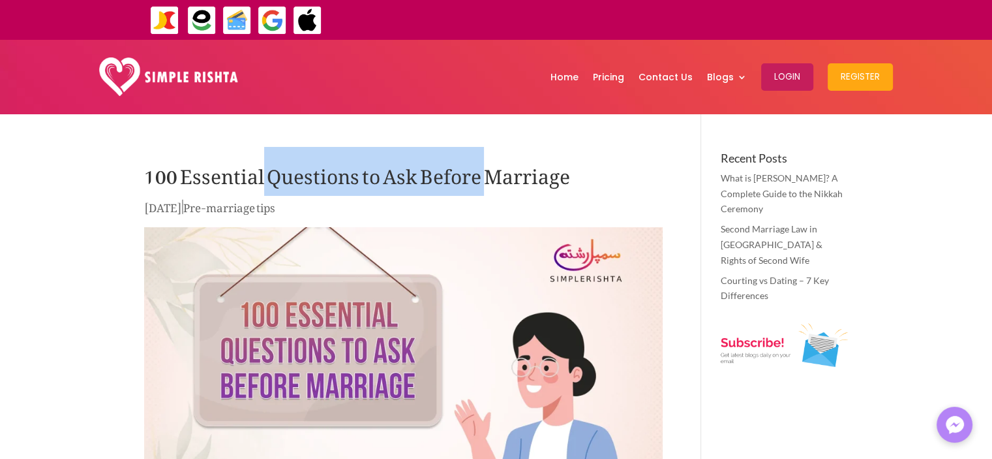
drag, startPoint x: 482, startPoint y: 178, endPoint x: 261, endPoint y: 183, distance: 221.2
click at [261, 183] on h1 "100 Essential Questions to Ask Before Marriage" at bounding box center [403, 175] width 519 height 46
drag, startPoint x: 261, startPoint y: 183, endPoint x: 480, endPoint y: 179, distance: 219.2
click at [480, 179] on h1 "100 Essential Questions to Ask Before Marriage" at bounding box center [403, 175] width 519 height 46
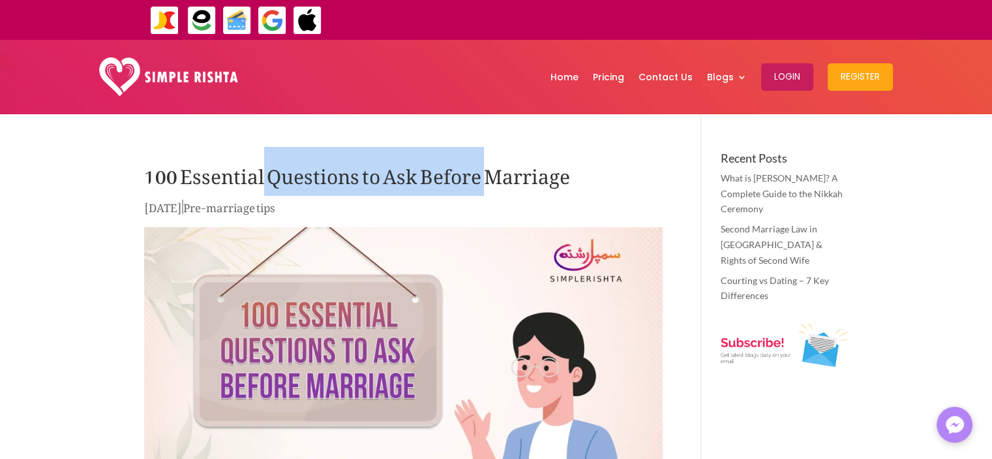
click at [480, 179] on h1 "100 Essential Questions to Ask Before Marriage" at bounding box center [403, 175] width 519 height 46
drag, startPoint x: 480, startPoint y: 179, endPoint x: 262, endPoint y: 159, distance: 218.9
click at [262, 159] on h1 "100 Essential Questions to Ask Before Marriage" at bounding box center [403, 175] width 519 height 46
drag, startPoint x: 262, startPoint y: 176, endPoint x: 483, endPoint y: 179, distance: 221.2
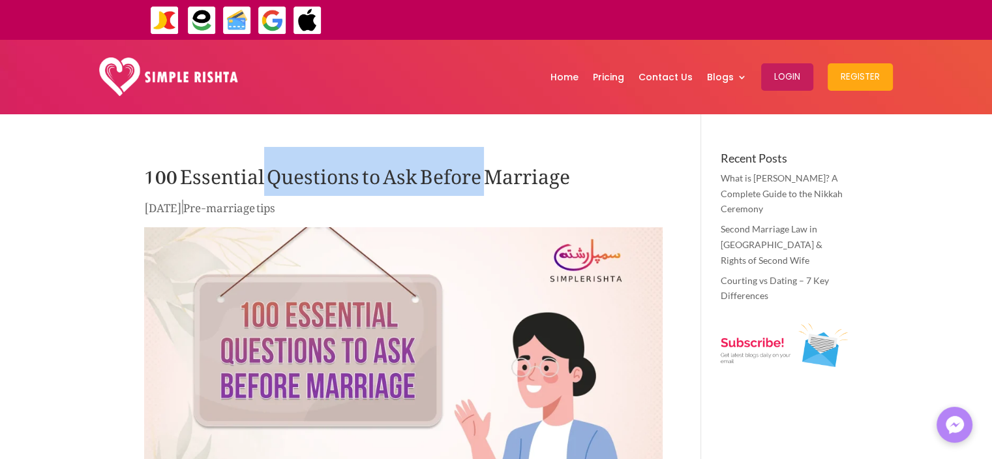
click at [483, 179] on h1 "100 Essential Questions to Ask Before Marriage" at bounding box center [403, 175] width 519 height 46
drag, startPoint x: 483, startPoint y: 179, endPoint x: 262, endPoint y: 160, distance: 222.0
click at [262, 160] on h1 "100 Essential Questions to Ask Before Marriage" at bounding box center [403, 175] width 519 height 46
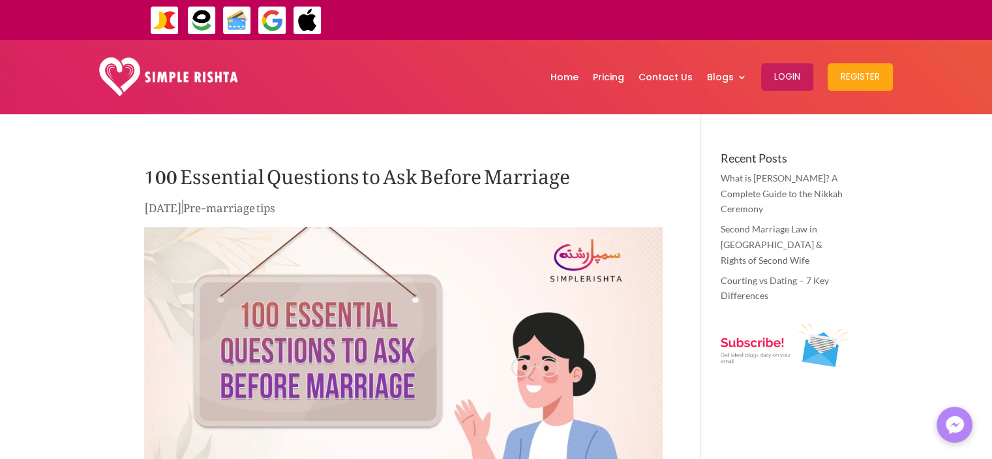
click at [257, 185] on h1 "100 Essential Questions to Ask Before Marriage" at bounding box center [403, 175] width 519 height 46
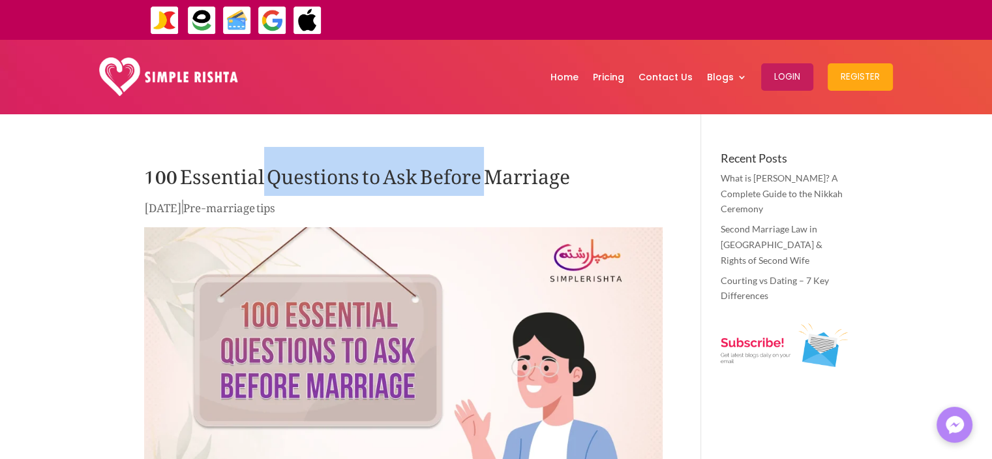
drag, startPoint x: 261, startPoint y: 173, endPoint x: 481, endPoint y: 166, distance: 220.0
click at [481, 166] on h1 "100 Essential Questions to Ask Before Marriage" at bounding box center [403, 175] width 519 height 46
click at [313, 174] on h1 "100 Essential Questions to Ask Before Marriage" at bounding box center [403, 175] width 519 height 46
drag, startPoint x: 259, startPoint y: 174, endPoint x: 483, endPoint y: 176, distance: 223.8
click at [483, 176] on h1 "100 Essential Questions to Ask Before Marriage" at bounding box center [403, 175] width 519 height 46
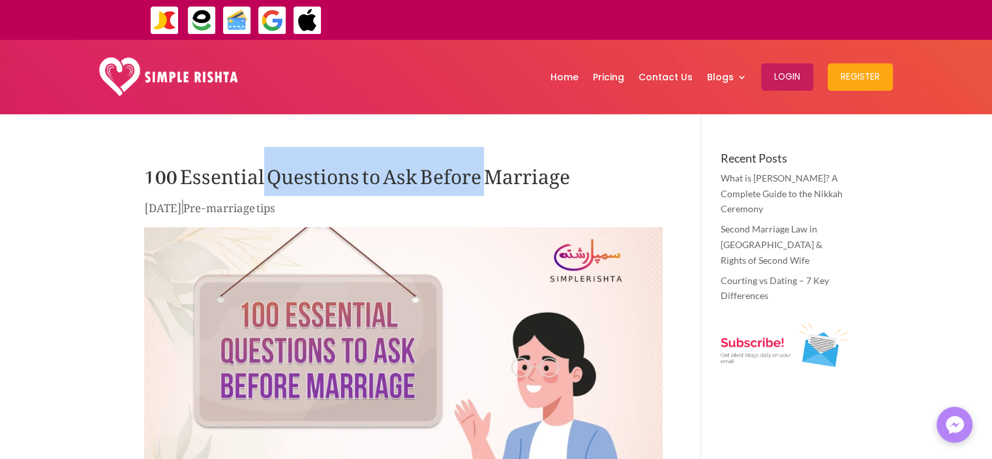
click at [483, 176] on h1 "100 Essential Questions to Ask Before Marriage" at bounding box center [403, 175] width 519 height 46
drag, startPoint x: 483, startPoint y: 176, endPoint x: 259, endPoint y: 178, distance: 223.8
click at [259, 178] on h1 "100 Essential Questions to Ask Before Marriage" at bounding box center [403, 175] width 519 height 46
drag, startPoint x: 259, startPoint y: 178, endPoint x: 485, endPoint y: 183, distance: 226.4
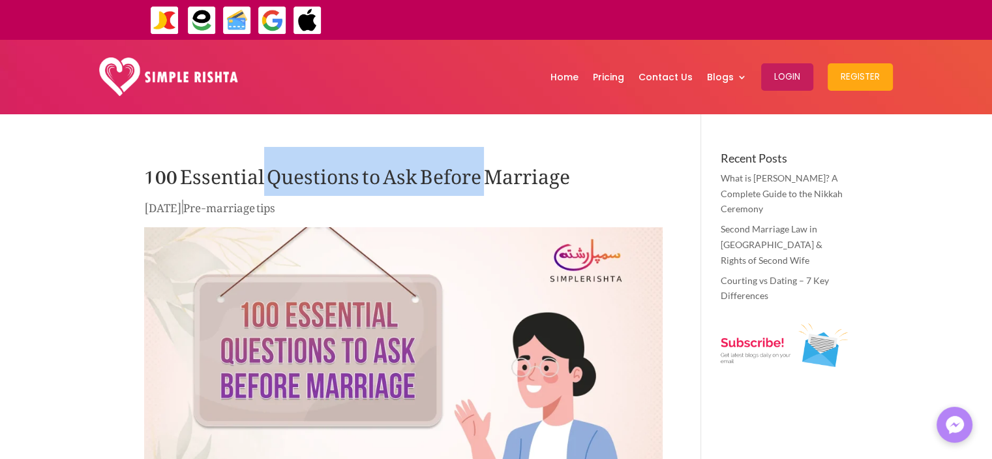
click at [485, 183] on h1 "100 Essential Questions to Ask Before Marriage" at bounding box center [403, 175] width 519 height 46
drag, startPoint x: 482, startPoint y: 180, endPoint x: 263, endPoint y: 185, distance: 219.3
click at [263, 185] on h1 "100 Essential Questions to Ask Before Marriage" at bounding box center [403, 175] width 519 height 46
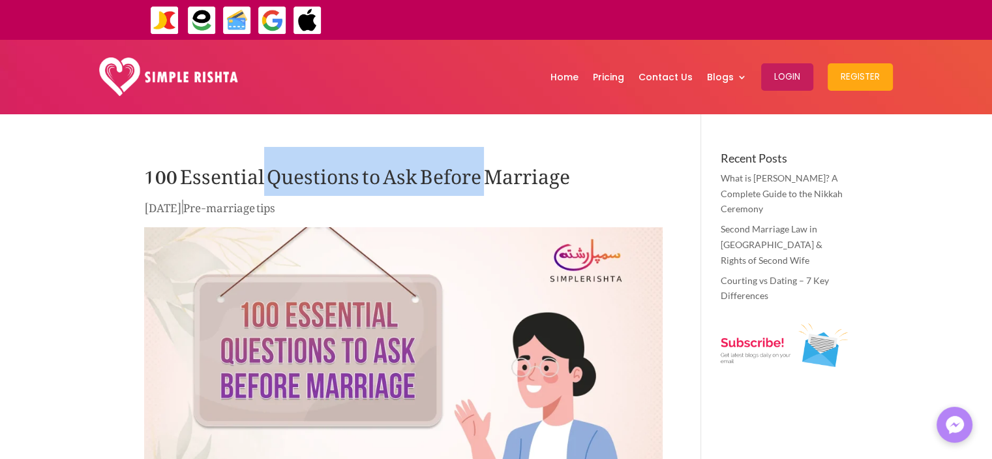
drag, startPoint x: 263, startPoint y: 185, endPoint x: 485, endPoint y: 185, distance: 221.8
click at [485, 185] on h1 "100 Essential Questions to Ask Before Marriage" at bounding box center [403, 175] width 519 height 46
drag, startPoint x: 483, startPoint y: 182, endPoint x: 260, endPoint y: 164, distance: 223.2
click at [260, 164] on h1 "100 Essential Questions to Ask Before Marriage" at bounding box center [403, 175] width 519 height 46
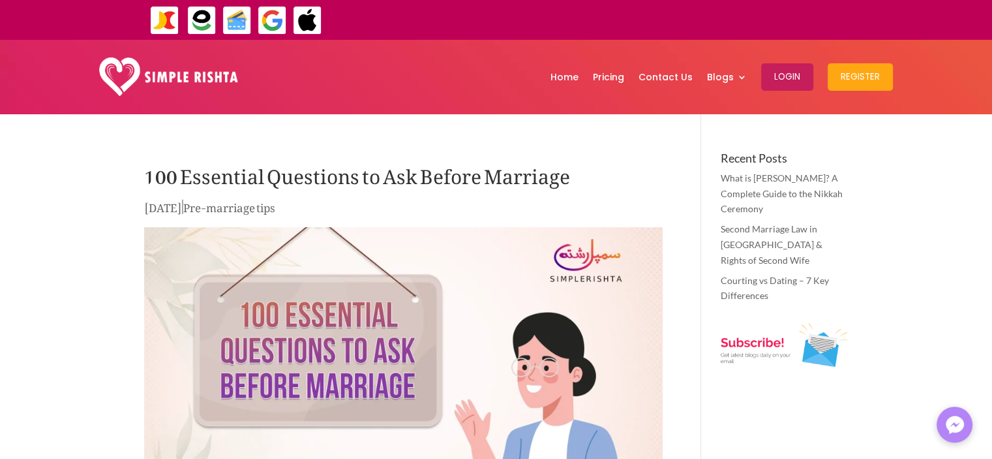
click at [318, 208] on p "[DATE] | Pre-marriage tips" at bounding box center [403, 210] width 519 height 25
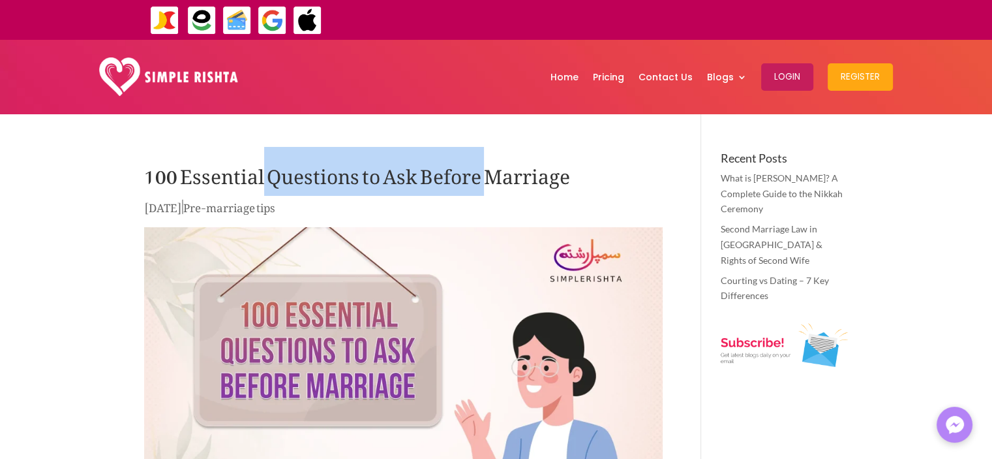
drag, startPoint x: 482, startPoint y: 172, endPoint x: 260, endPoint y: 165, distance: 222.6
click at [260, 165] on h1 "100 Essential Questions to Ask Before Marriage" at bounding box center [403, 175] width 519 height 46
drag, startPoint x: 260, startPoint y: 165, endPoint x: 487, endPoint y: 177, distance: 227.4
click at [487, 177] on h1 "100 Essential Questions to Ask Before Marriage" at bounding box center [403, 175] width 519 height 46
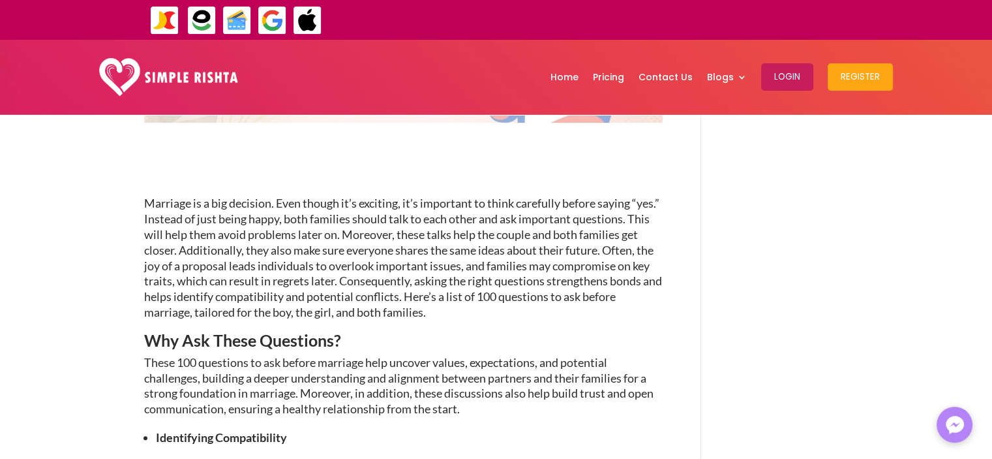
scroll to position [397, 0]
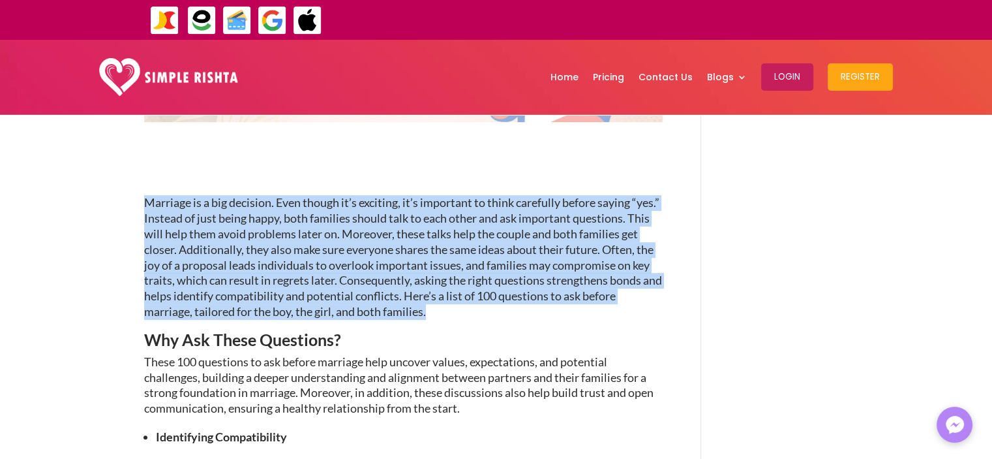
drag, startPoint x: 466, startPoint y: 311, endPoint x: 143, endPoint y: 201, distance: 341.0
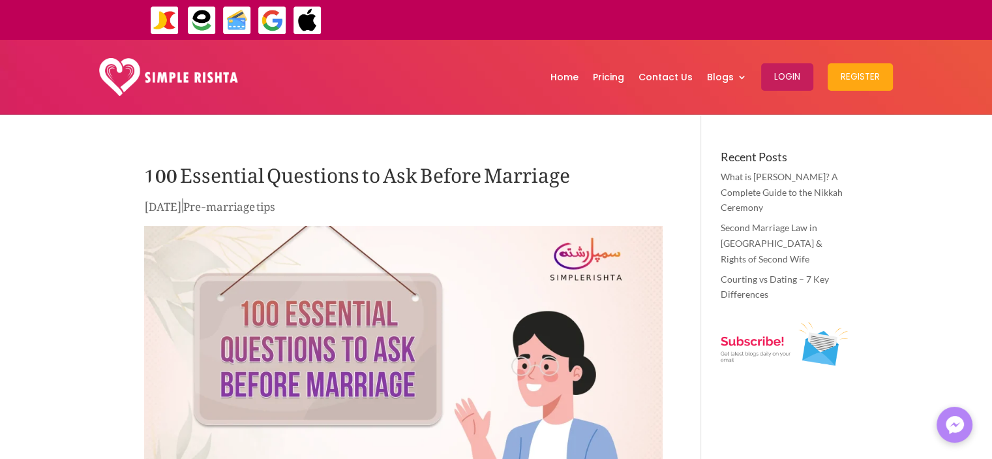
scroll to position [0, 0]
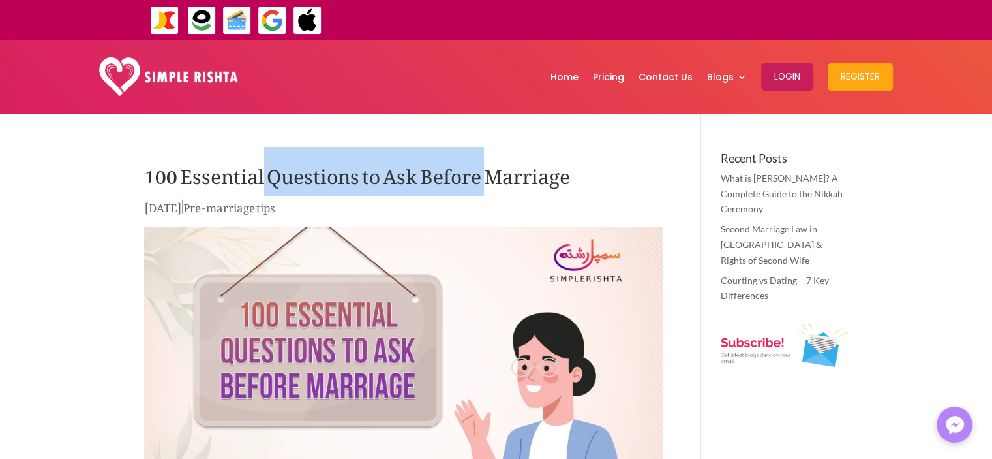
drag, startPoint x: 261, startPoint y: 174, endPoint x: 482, endPoint y: 173, distance: 221.2
click at [482, 173] on h1 "100 Essential Questions to Ask Before Marriage" at bounding box center [403, 175] width 519 height 46
drag, startPoint x: 482, startPoint y: 173, endPoint x: 261, endPoint y: 175, distance: 221.2
click at [261, 175] on h1 "100 Essential Questions to Ask Before Marriage" at bounding box center [403, 175] width 519 height 46
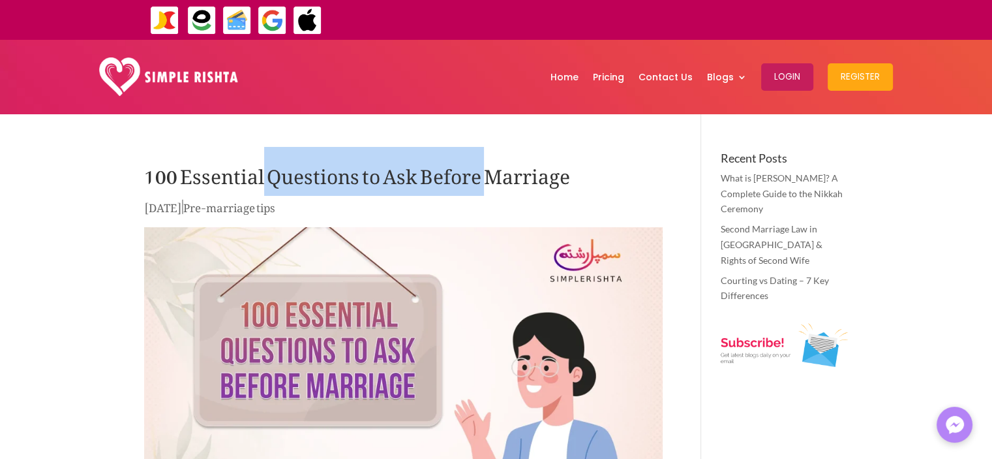
click at [261, 175] on h1 "100 Essential Questions to Ask Before Marriage" at bounding box center [403, 175] width 519 height 46
drag, startPoint x: 261, startPoint y: 175, endPoint x: 485, endPoint y: 176, distance: 223.8
click at [485, 176] on h1 "100 Essential Questions to Ask Before Marriage" at bounding box center [403, 175] width 519 height 46
drag, startPoint x: 485, startPoint y: 176, endPoint x: 262, endPoint y: 174, distance: 222.5
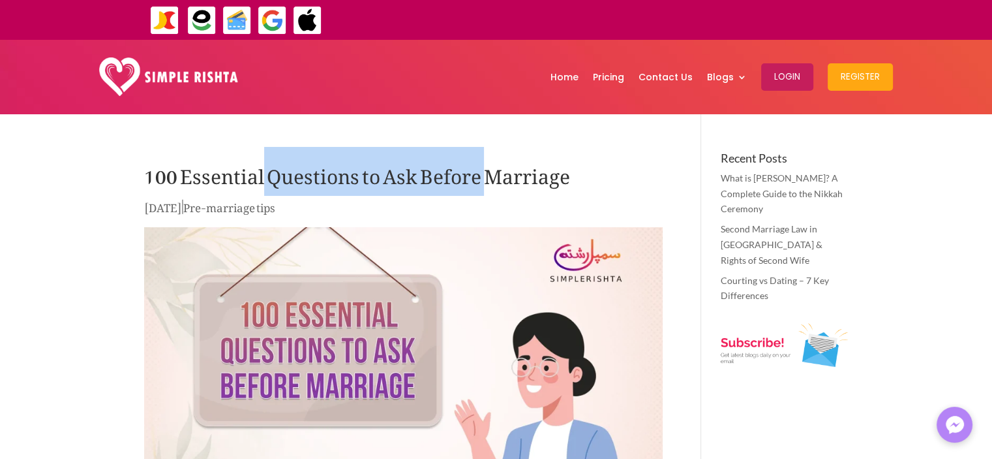
click at [262, 174] on h1 "100 Essential Questions to Ask Before Marriage" at bounding box center [403, 175] width 519 height 46
drag, startPoint x: 262, startPoint y: 174, endPoint x: 485, endPoint y: 174, distance: 222.5
click at [485, 174] on h1 "100 Essential Questions to Ask Before Marriage" at bounding box center [403, 175] width 519 height 46
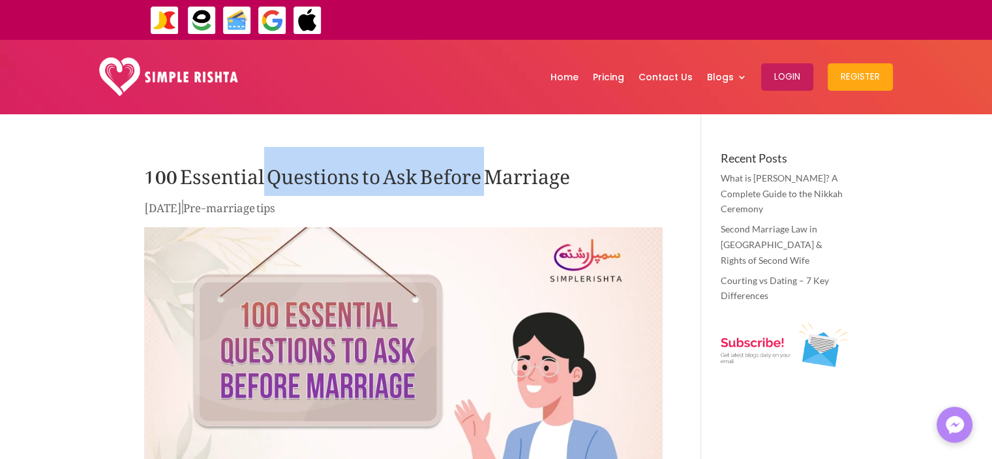
drag, startPoint x: 485, startPoint y: 174, endPoint x: 264, endPoint y: 179, distance: 221.2
click at [264, 179] on h1 "100 Essential Questions to Ask Before Marriage" at bounding box center [403, 175] width 519 height 46
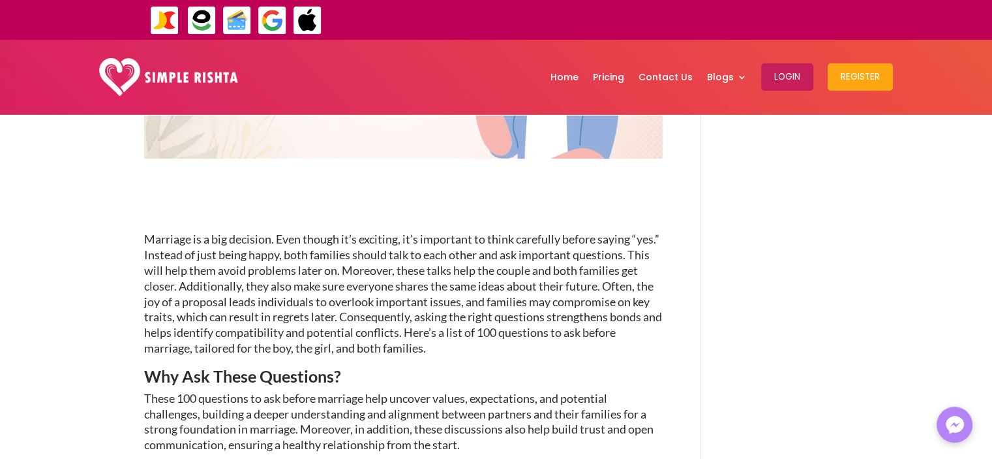
scroll to position [361, 0]
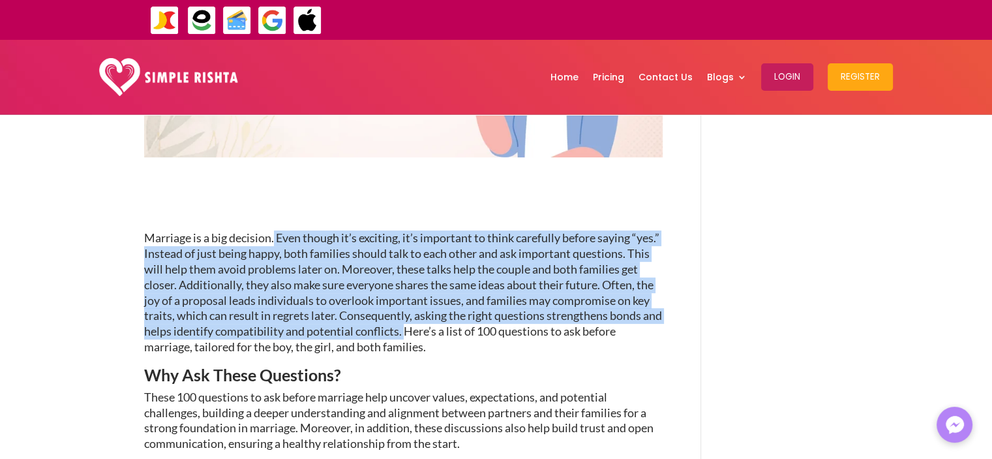
drag, startPoint x: 275, startPoint y: 234, endPoint x: 459, endPoint y: 329, distance: 207.2
click at [459, 329] on p "Marriage is a big decision. Even though it’s exciting, it’s important to think …" at bounding box center [403, 298] width 519 height 136
click at [288, 234] on p "Marriage is a big decision. Even though it’s exciting, it’s important to think …" at bounding box center [403, 298] width 519 height 136
drag, startPoint x: 275, startPoint y: 237, endPoint x: 455, endPoint y: 334, distance: 204.3
click at [455, 334] on p "Marriage is a big decision. Even though it’s exciting, it’s important to think …" at bounding box center [403, 298] width 519 height 136
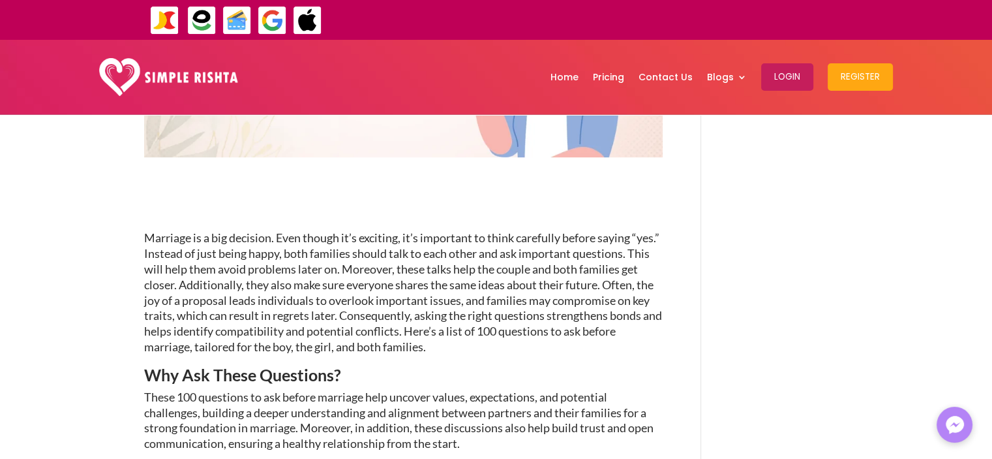
click at [463, 331] on p "Marriage is a big decision. Even though it’s exciting, it’s important to think …" at bounding box center [403, 298] width 519 height 136
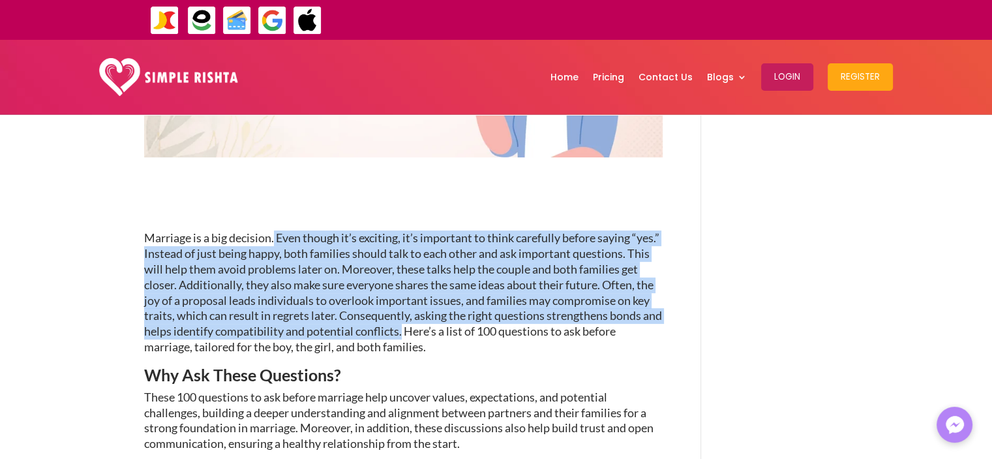
drag, startPoint x: 457, startPoint y: 331, endPoint x: 275, endPoint y: 234, distance: 205.8
click at [275, 234] on p "Marriage is a big decision. Even though it’s exciting, it’s important to think …" at bounding box center [403, 298] width 519 height 136
drag, startPoint x: 275, startPoint y: 234, endPoint x: 455, endPoint y: 331, distance: 204.1
click at [455, 331] on p "Marriage is a big decision. Even though it’s exciting, it’s important to think …" at bounding box center [403, 298] width 519 height 136
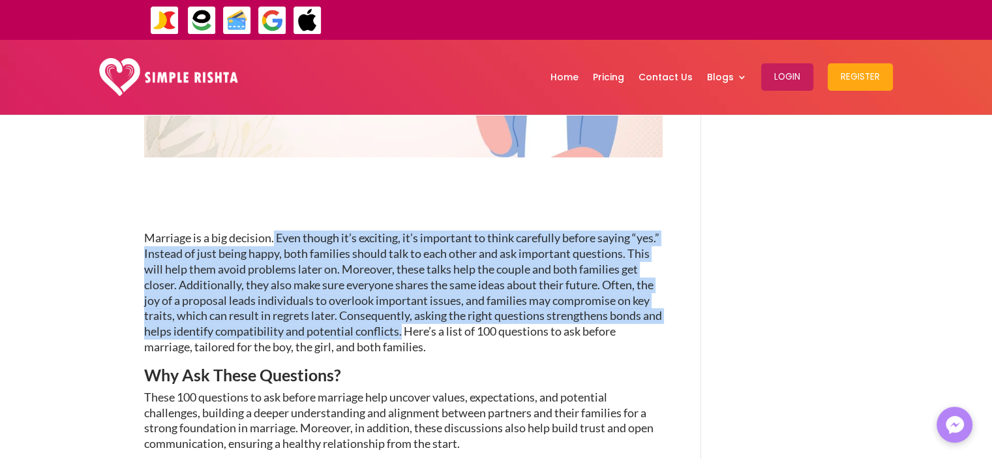
click at [455, 331] on p "Marriage is a big decision. Even though it’s exciting, it’s important to think …" at bounding box center [403, 298] width 519 height 136
drag, startPoint x: 455, startPoint y: 331, endPoint x: 274, endPoint y: 231, distance: 206.5
click at [274, 231] on p "Marriage is a big decision. Even though it’s exciting, it’s important to think …" at bounding box center [403, 298] width 519 height 136
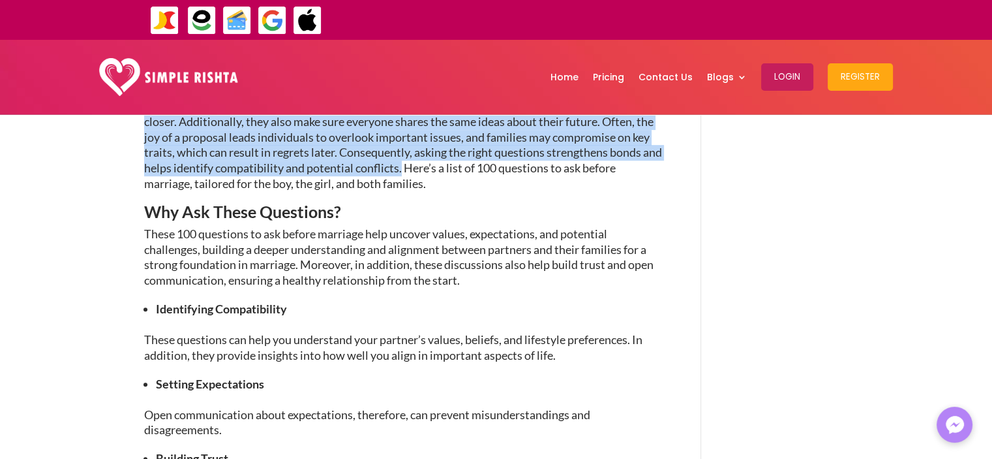
scroll to position [529, 0]
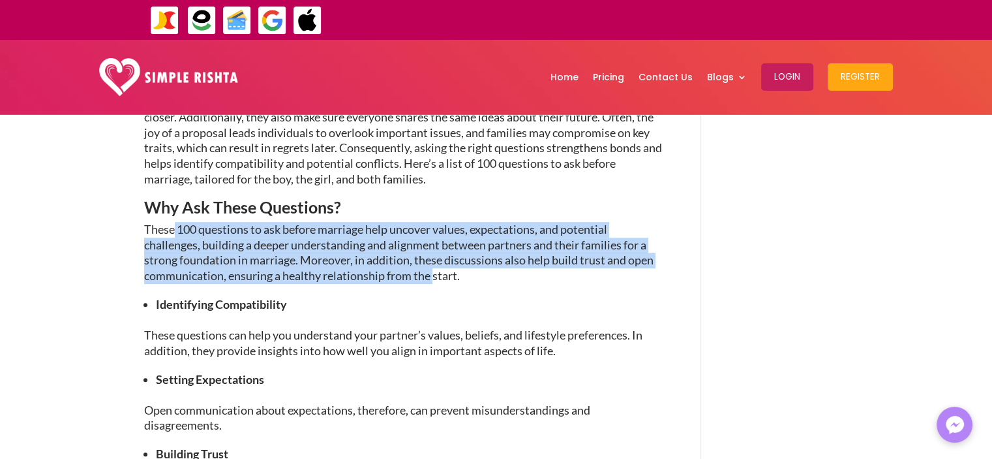
drag, startPoint x: 174, startPoint y: 231, endPoint x: 433, endPoint y: 272, distance: 262.3
click at [433, 272] on p "These 100 questions to ask before marriage help uncover values, expectations, a…" at bounding box center [403, 259] width 519 height 74
click at [187, 233] on p "These 100 questions to ask before marriage help uncover values, expectations, a…" at bounding box center [403, 259] width 519 height 74
drag, startPoint x: 175, startPoint y: 227, endPoint x: 435, endPoint y: 277, distance: 264.4
click at [435, 277] on p "These 100 questions to ask before marriage help uncover values, expectations, a…" at bounding box center [403, 259] width 519 height 74
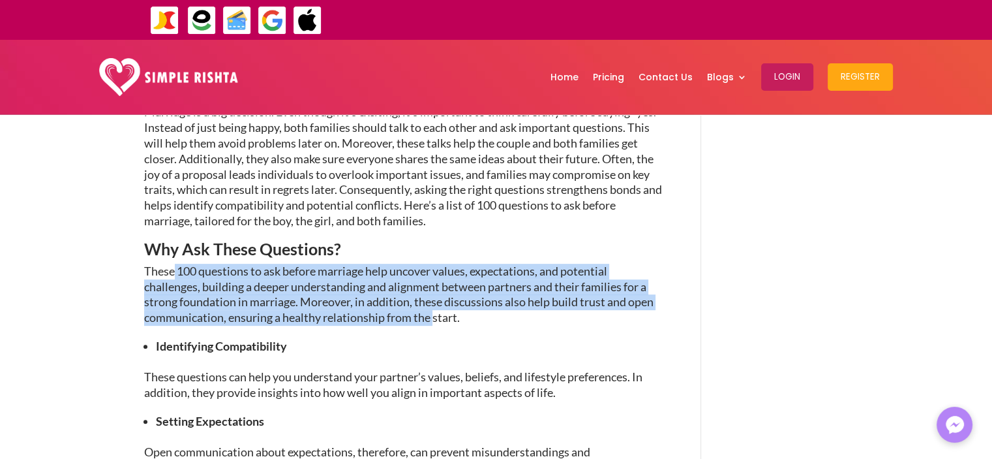
scroll to position [487, 0]
click at [213, 271] on p "These 100 questions to ask before marriage help uncover values, expectations, a…" at bounding box center [403, 301] width 519 height 74
drag, startPoint x: 173, startPoint y: 268, endPoint x: 433, endPoint y: 315, distance: 263.9
click at [433, 315] on p "These 100 questions to ask before marriage help uncover values, expectations, a…" at bounding box center [403, 301] width 519 height 74
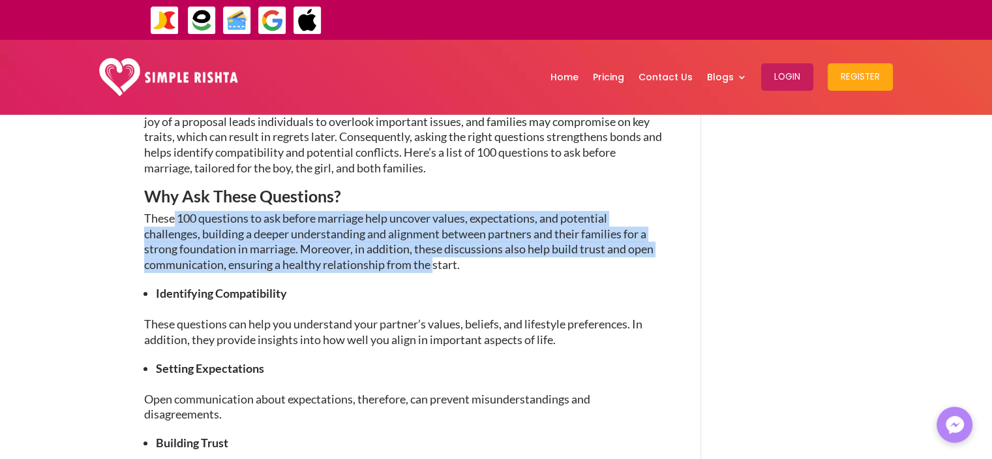
scroll to position [542, 0]
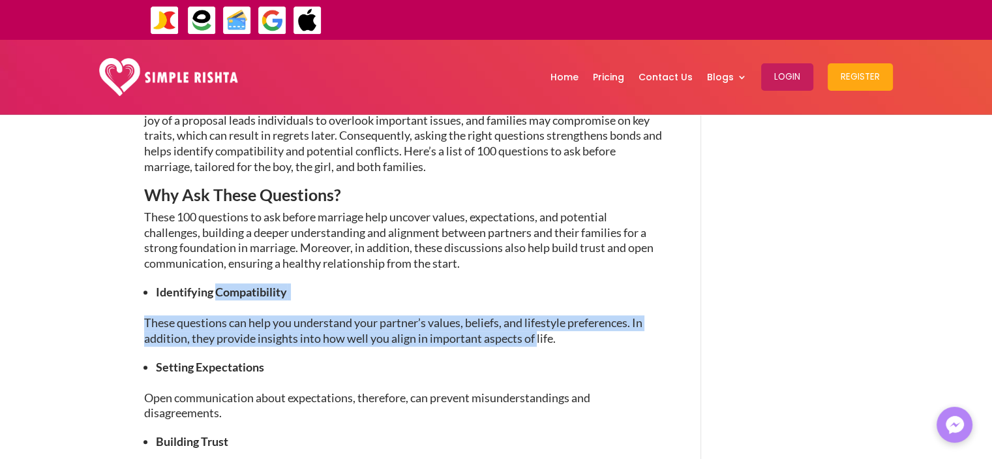
drag, startPoint x: 214, startPoint y: 293, endPoint x: 537, endPoint y: 339, distance: 326.3
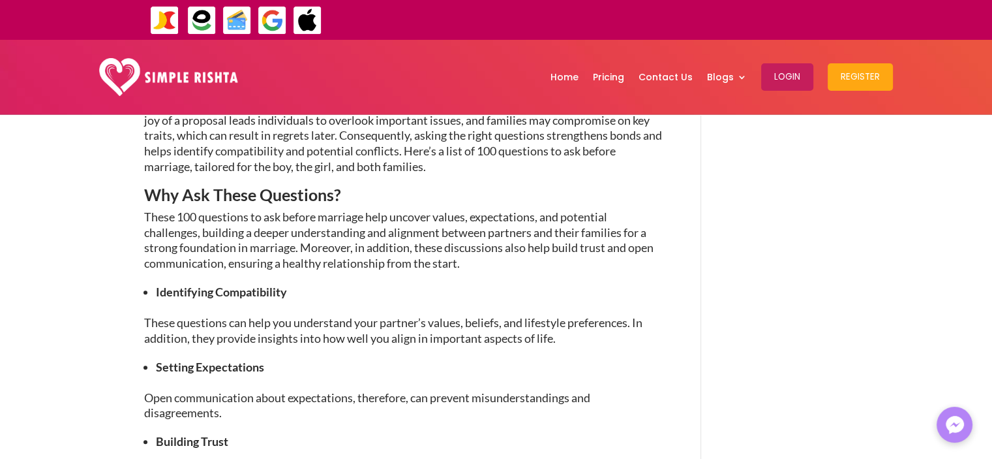
click at [171, 276] on p "These 100 questions to ask before marriage help uncover values, expectations, a…" at bounding box center [403, 246] width 519 height 74
click at [174, 322] on p "These questions can help you understand your partner’s values, beliefs, and lif…" at bounding box center [403, 336] width 519 height 43
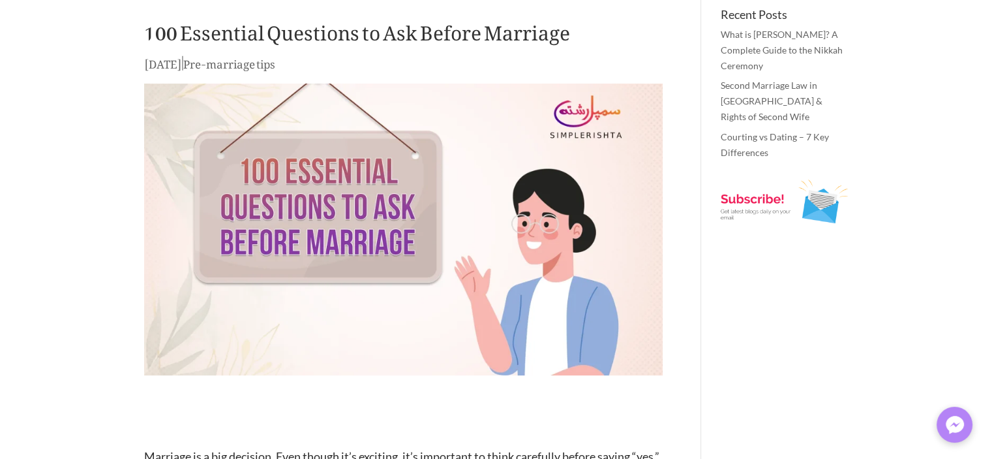
scroll to position [0, 0]
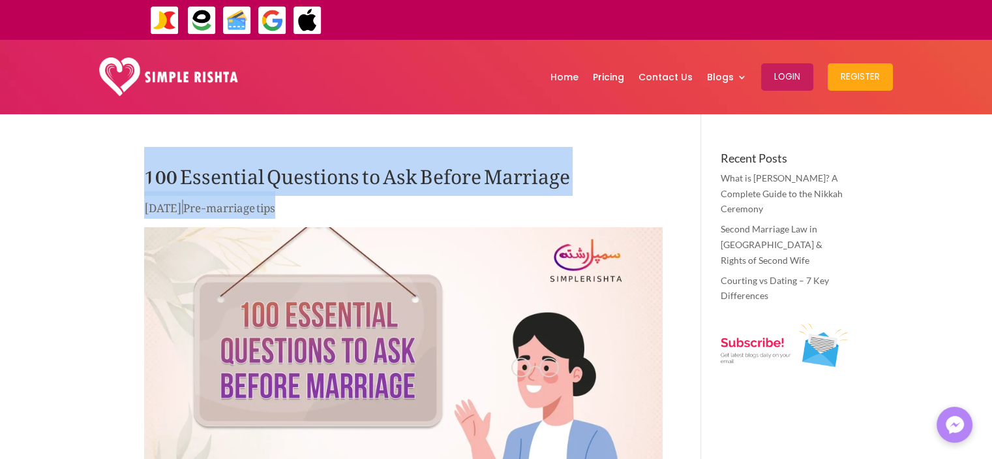
drag, startPoint x: 142, startPoint y: 177, endPoint x: 609, endPoint y: 202, distance: 467.1
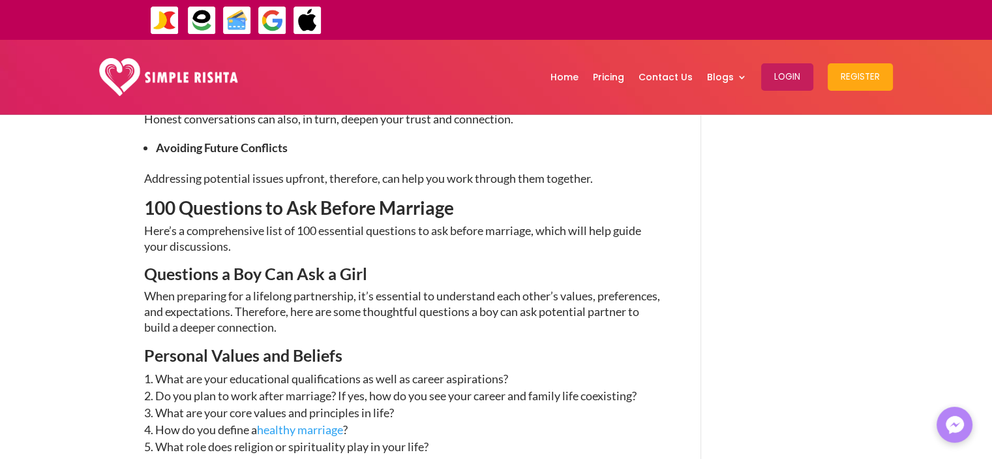
scroll to position [895, 0]
drag, startPoint x: 216, startPoint y: 271, endPoint x: 339, endPoint y: 275, distance: 123.4
click at [339, 275] on span "Questions a Boy Can Ask a Girl" at bounding box center [255, 273] width 223 height 20
drag, startPoint x: 339, startPoint y: 275, endPoint x: 219, endPoint y: 281, distance: 120.2
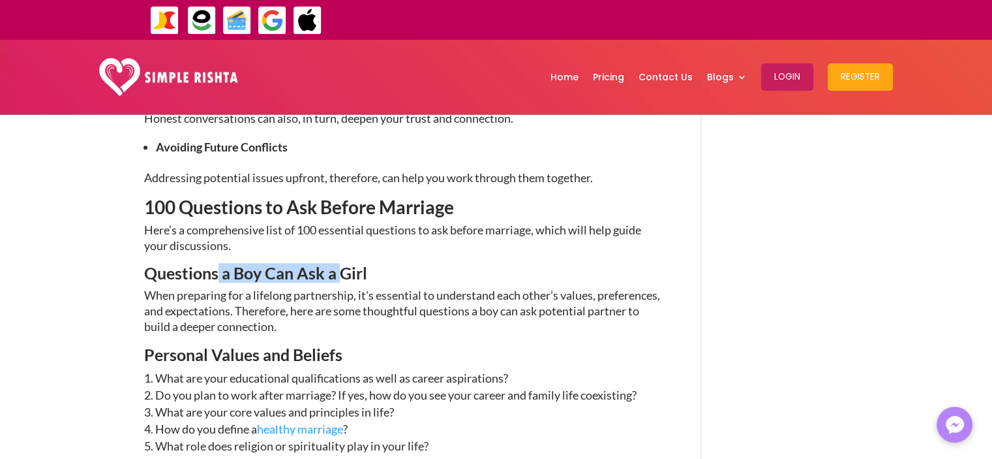
click at [219, 281] on span "Questions a Boy Can Ask a Girl" at bounding box center [255, 273] width 223 height 20
click at [333, 329] on p "When preparing for a lifelong partnership, it’s essential to understand each ot…" at bounding box center [403, 317] width 519 height 58
drag, startPoint x: 217, startPoint y: 269, endPoint x: 341, endPoint y: 276, distance: 124.8
click at [341, 276] on span "Questions a Boy Can Ask a Girl" at bounding box center [255, 273] width 223 height 20
click at [245, 295] on p "When preparing for a lifelong partnership, it’s essential to understand each ot…" at bounding box center [403, 317] width 519 height 58
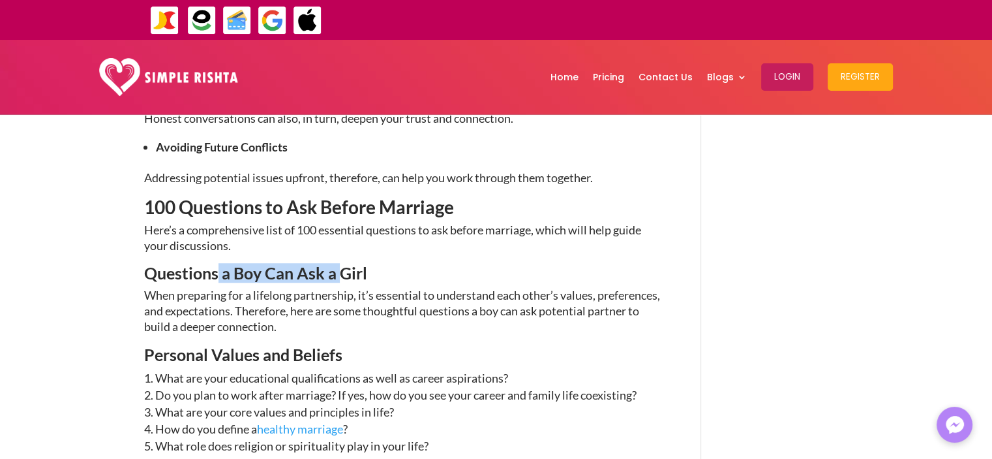
drag, startPoint x: 217, startPoint y: 277, endPoint x: 343, endPoint y: 281, distance: 126.6
click at [343, 281] on span "Questions a Boy Can Ask a Girl" at bounding box center [255, 273] width 223 height 20
drag, startPoint x: 340, startPoint y: 274, endPoint x: 217, endPoint y: 272, distance: 123.3
click at [217, 272] on span "Questions a Boy Can Ask a Girl" at bounding box center [255, 273] width 223 height 20
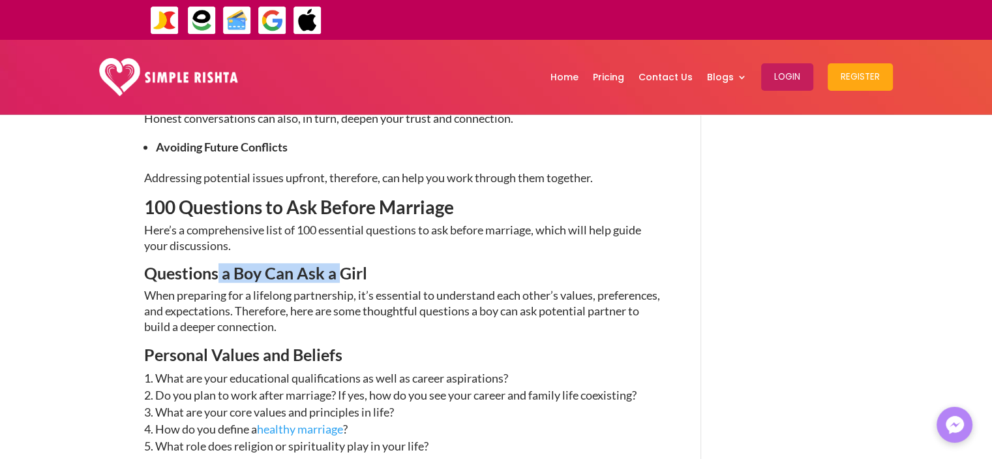
click at [217, 272] on span "Questions a Boy Can Ask a Girl" at bounding box center [255, 273] width 223 height 20
drag, startPoint x: 217, startPoint y: 272, endPoint x: 339, endPoint y: 273, distance: 122.0
click at [339, 273] on span "Questions a Boy Can Ask a Girl" at bounding box center [255, 273] width 223 height 20
click at [286, 302] on p "When preparing for a lifelong partnership, it’s essential to understand each ot…" at bounding box center [403, 317] width 519 height 58
drag, startPoint x: 217, startPoint y: 275, endPoint x: 346, endPoint y: 275, distance: 129.2
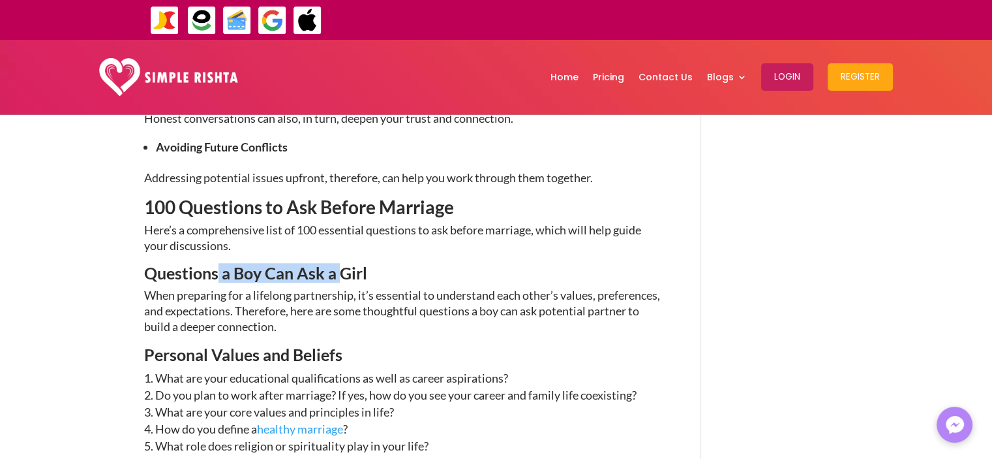
click at [346, 275] on span "Questions a Boy Can Ask a Girl" at bounding box center [255, 273] width 223 height 20
click at [340, 276] on span "Questions a Boy Can Ask a Girl" at bounding box center [255, 273] width 223 height 20
drag, startPoint x: 340, startPoint y: 276, endPoint x: 217, endPoint y: 273, distance: 122.7
click at [217, 273] on span "Questions a Boy Can Ask a Girl" at bounding box center [255, 273] width 223 height 20
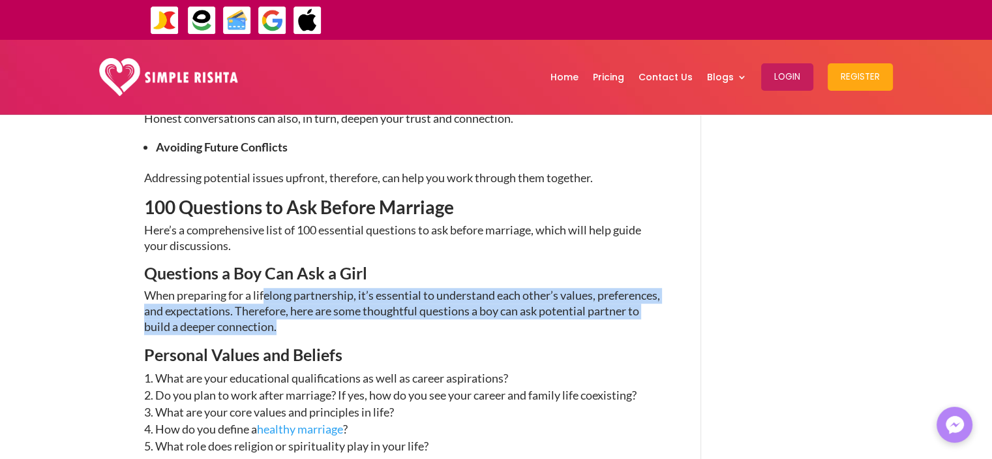
drag, startPoint x: 333, startPoint y: 328, endPoint x: 266, endPoint y: 290, distance: 78.0
click at [266, 290] on p "When preparing for a lifelong partnership, it’s essential to understand each ot…" at bounding box center [403, 317] width 519 height 58
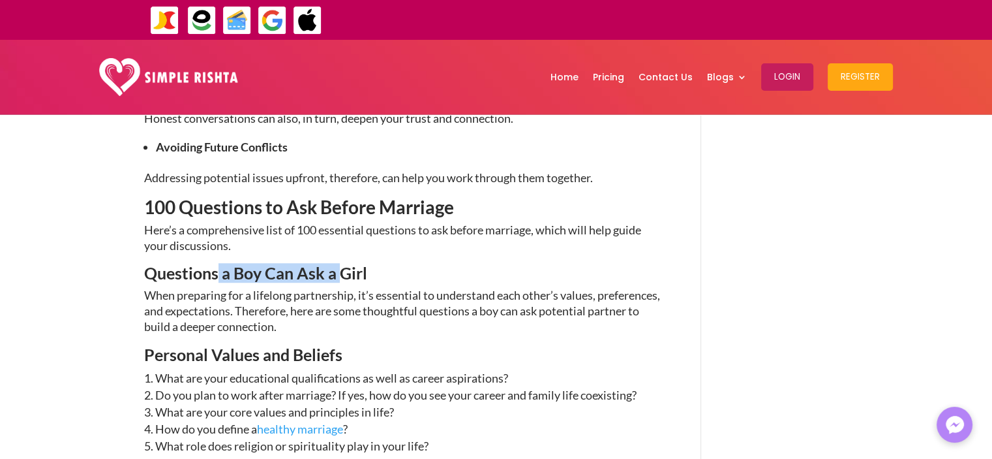
drag, startPoint x: 217, startPoint y: 273, endPoint x: 341, endPoint y: 272, distance: 124.0
click at [341, 272] on span "Questions a Boy Can Ask a Girl" at bounding box center [255, 273] width 223 height 20
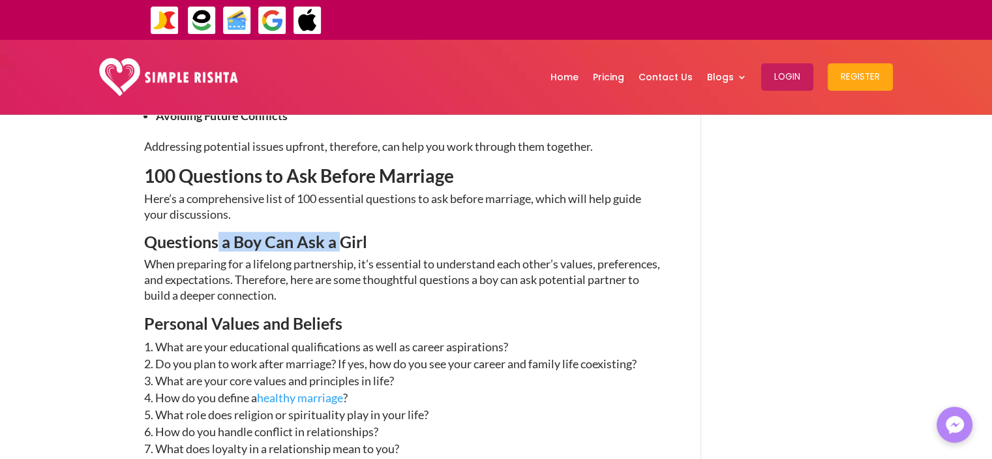
scroll to position [928, 0]
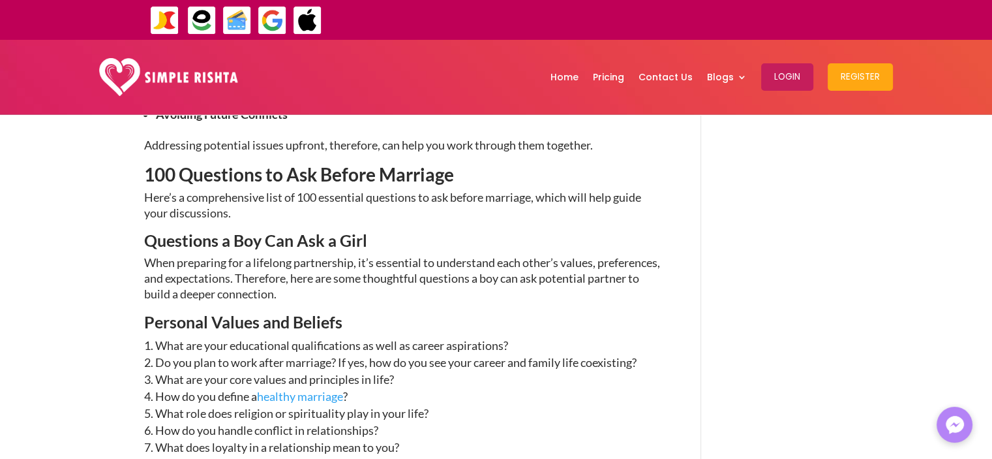
click at [219, 265] on p "When preparing for a lifelong partnership, it’s essential to understand each ot…" at bounding box center [403, 284] width 519 height 58
drag, startPoint x: 217, startPoint y: 241, endPoint x: 341, endPoint y: 242, distance: 124.6
click at [341, 242] on span "Questions a Boy Can Ask a Girl" at bounding box center [255, 240] width 223 height 20
click at [211, 242] on span "Questions a Boy Can Ask a Girl" at bounding box center [255, 240] width 223 height 20
drag, startPoint x: 218, startPoint y: 242, endPoint x: 339, endPoint y: 247, distance: 121.5
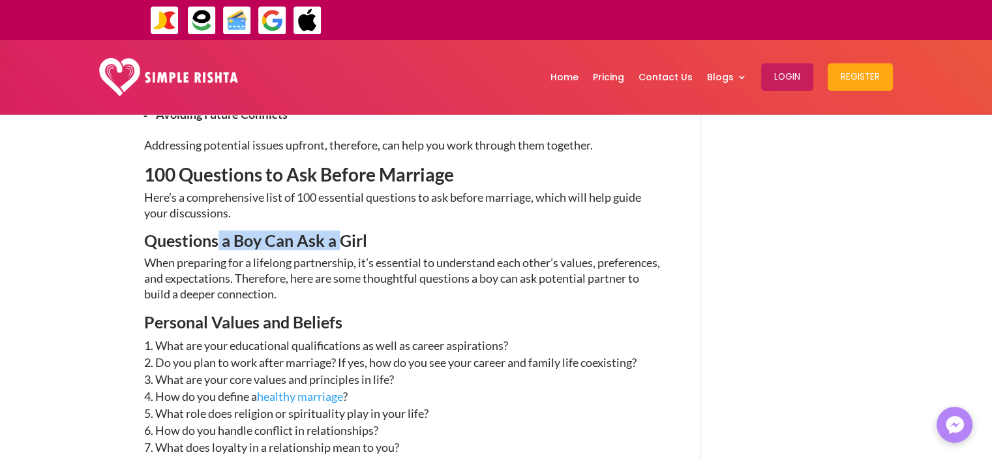
click at [339, 247] on span "Questions a Boy Can Ask a Girl" at bounding box center [255, 240] width 223 height 20
click at [339, 238] on span "Questions a Boy Can Ask a Girl" at bounding box center [255, 240] width 223 height 20
drag, startPoint x: 339, startPoint y: 238, endPoint x: 217, endPoint y: 236, distance: 122.7
click at [217, 236] on span "Questions a Boy Can Ask a Girl" at bounding box center [255, 240] width 223 height 20
click at [211, 252] on h3 "Questions a Boy Can Ask a Girl" at bounding box center [403, 243] width 519 height 23
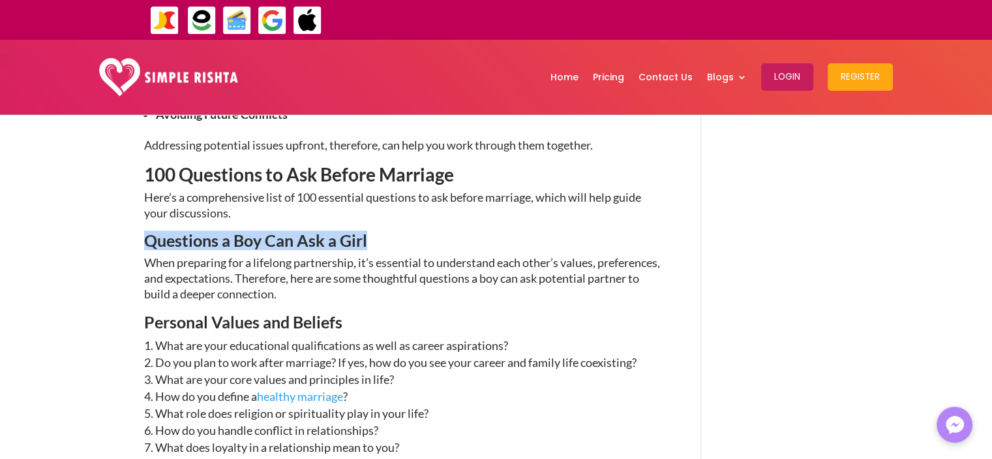
drag, startPoint x: 145, startPoint y: 239, endPoint x: 386, endPoint y: 250, distance: 241.0
click at [386, 250] on h3 "Questions a Boy Can Ask a Girl" at bounding box center [403, 243] width 519 height 23
drag, startPoint x: 217, startPoint y: 241, endPoint x: 341, endPoint y: 242, distance: 123.3
click at [341, 242] on span "Questions a Boy Can Ask a Girl" at bounding box center [255, 240] width 223 height 20
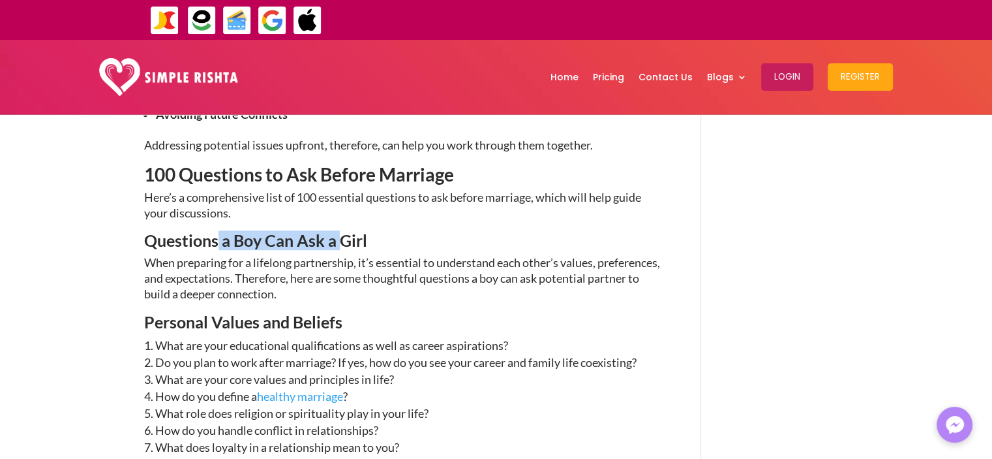
click at [341, 242] on span "Questions a Boy Can Ask a Girl" at bounding box center [255, 240] width 223 height 20
drag, startPoint x: 341, startPoint y: 242, endPoint x: 217, endPoint y: 247, distance: 124.1
click at [217, 247] on span "Questions a Boy Can Ask a Girl" at bounding box center [255, 240] width 223 height 20
click at [356, 305] on p "When preparing for a lifelong partnership, it’s essential to understand each ot…" at bounding box center [403, 284] width 519 height 58
drag, startPoint x: 217, startPoint y: 242, endPoint x: 339, endPoint y: 243, distance: 122.0
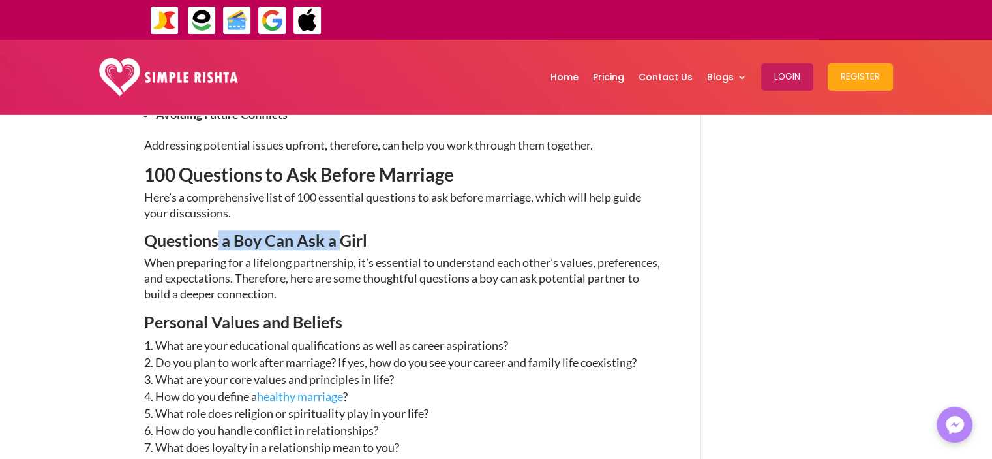
click at [339, 243] on span "Questions a Boy Can Ask a Girl" at bounding box center [255, 240] width 223 height 20
drag, startPoint x: 339, startPoint y: 243, endPoint x: 218, endPoint y: 247, distance: 120.7
click at [218, 247] on span "Questions a Boy Can Ask a Girl" at bounding box center [255, 240] width 223 height 20
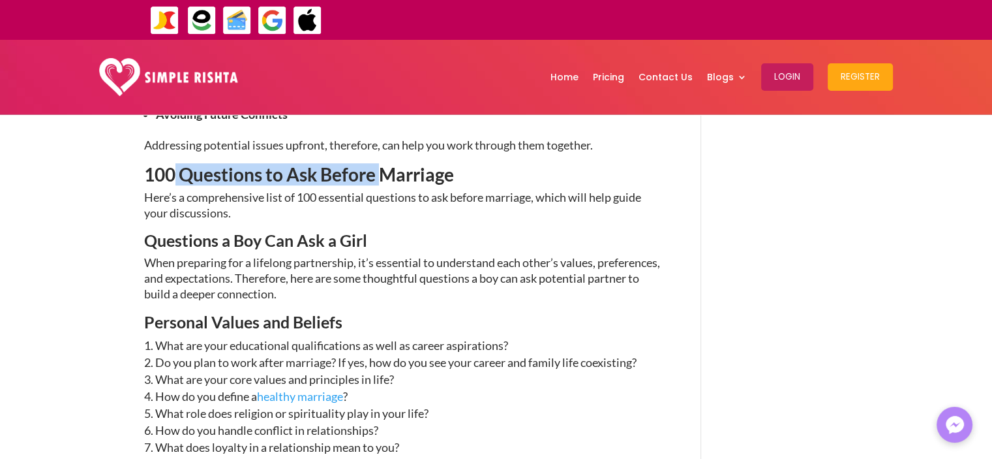
drag, startPoint x: 175, startPoint y: 176, endPoint x: 386, endPoint y: 177, distance: 210.7
click at [386, 177] on span "100 Questions to Ask Before Marriage" at bounding box center [299, 174] width 310 height 22
drag, startPoint x: 386, startPoint y: 177, endPoint x: 176, endPoint y: 181, distance: 210.1
click at [176, 181] on span "100 Questions to Ask Before Marriage" at bounding box center [299, 174] width 310 height 22
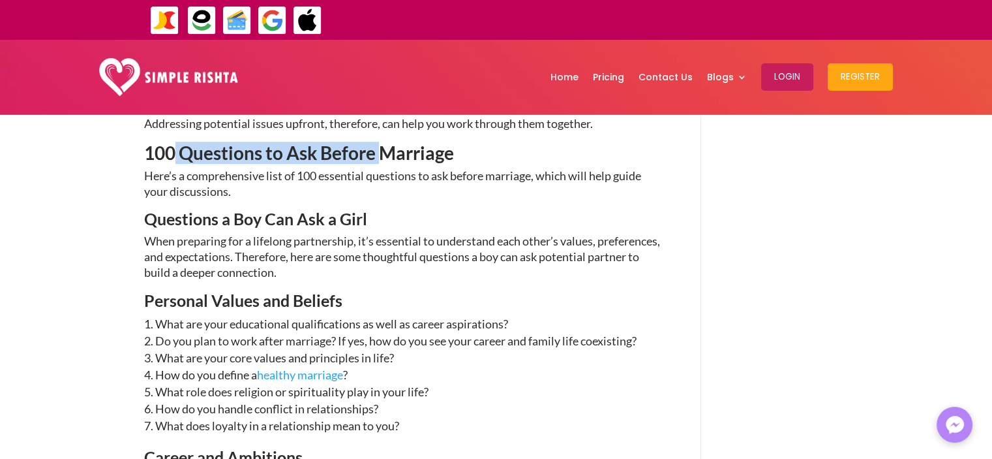
scroll to position [952, 0]
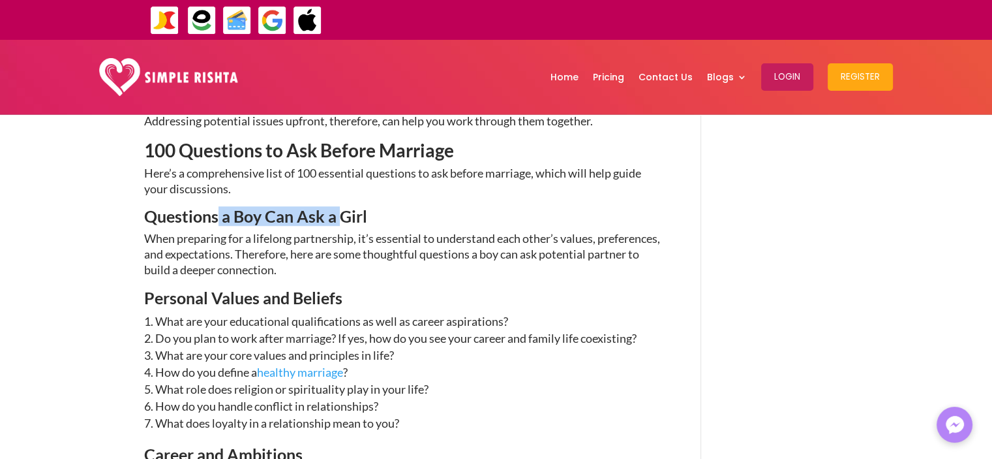
drag, startPoint x: 218, startPoint y: 217, endPoint x: 343, endPoint y: 230, distance: 125.2
click at [343, 230] on h3 "Questions a Boy Can Ask a Girl" at bounding box center [403, 219] width 519 height 23
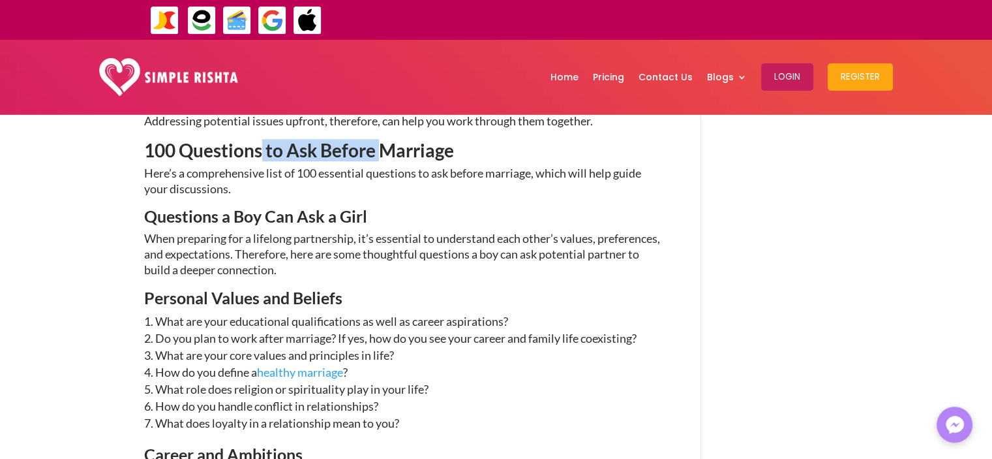
drag, startPoint x: 261, startPoint y: 148, endPoint x: 389, endPoint y: 143, distance: 128.0
click at [389, 143] on span "100 Questions to Ask Before Marriage" at bounding box center [299, 150] width 310 height 22
drag, startPoint x: 177, startPoint y: 148, endPoint x: 384, endPoint y: 153, distance: 207.5
click at [384, 153] on span "100 Questions to Ask Before Marriage" at bounding box center [299, 150] width 310 height 22
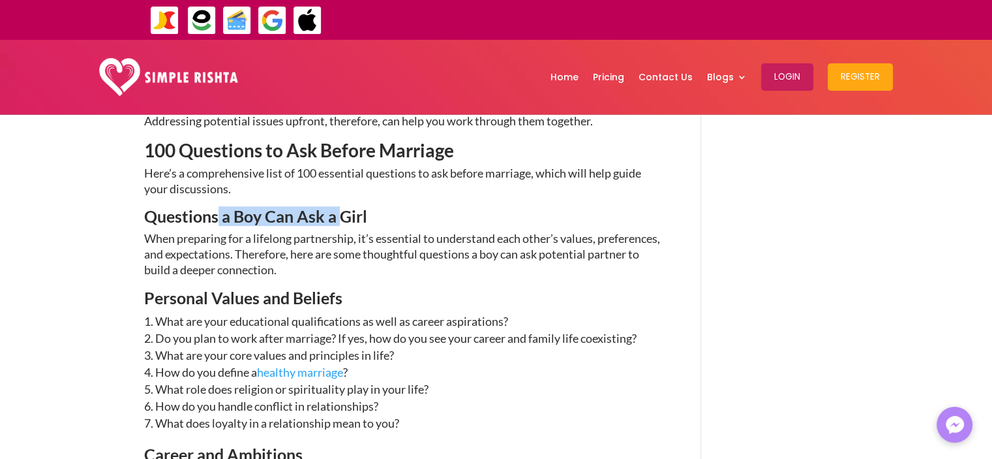
drag, startPoint x: 217, startPoint y: 213, endPoint x: 341, endPoint y: 217, distance: 124.7
click at [341, 217] on span "Questions a Boy Can Ask a Girl" at bounding box center [255, 216] width 223 height 20
drag, startPoint x: 206, startPoint y: 297, endPoint x: 294, endPoint y: 293, distance: 87.5
click at [294, 293] on span "Personal Values and Beliefs" at bounding box center [243, 298] width 198 height 20
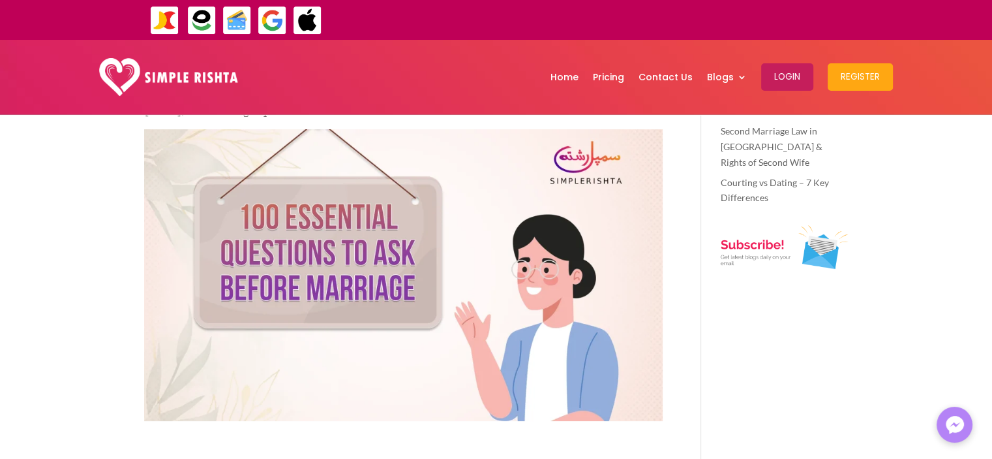
scroll to position [0, 0]
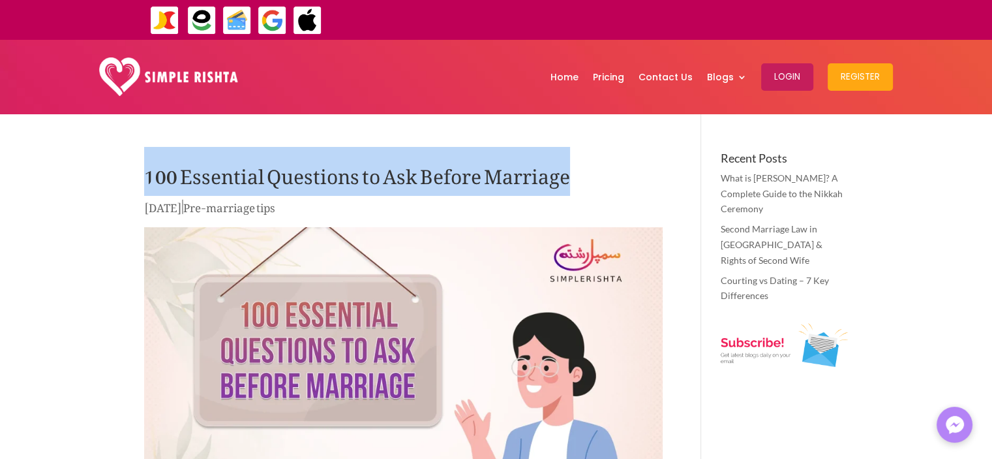
drag, startPoint x: 144, startPoint y: 184, endPoint x: 583, endPoint y: 177, distance: 439.8
click at [583, 177] on h1 "100 Essential Questions to Ask Before Marriage" at bounding box center [403, 175] width 519 height 46
click at [389, 175] on h1 "100 Essential Questions to Ask Before Marriage" at bounding box center [403, 175] width 519 height 46
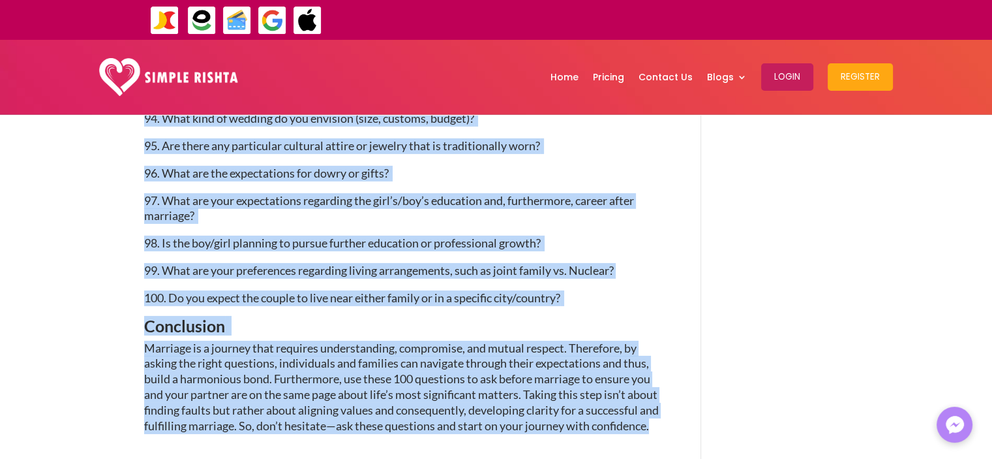
scroll to position [4492, 0]
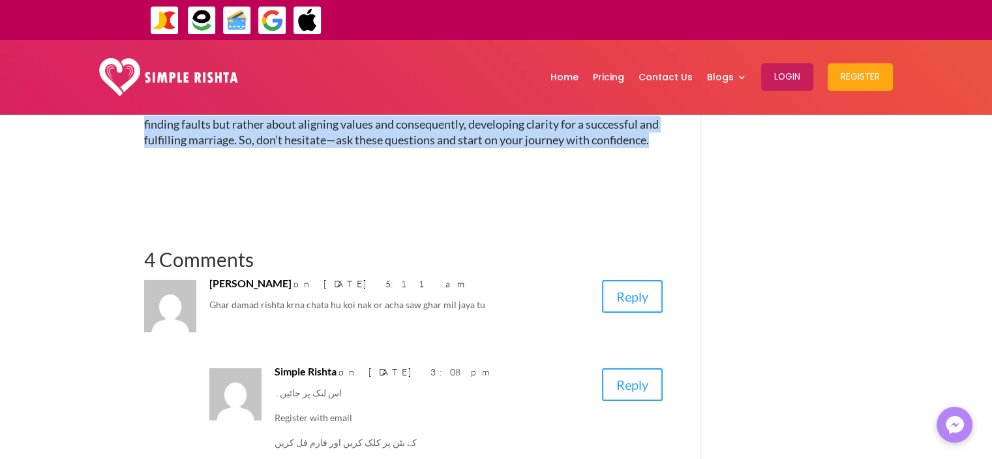
drag, startPoint x: 146, startPoint y: 226, endPoint x: 222, endPoint y: 189, distance: 84.6
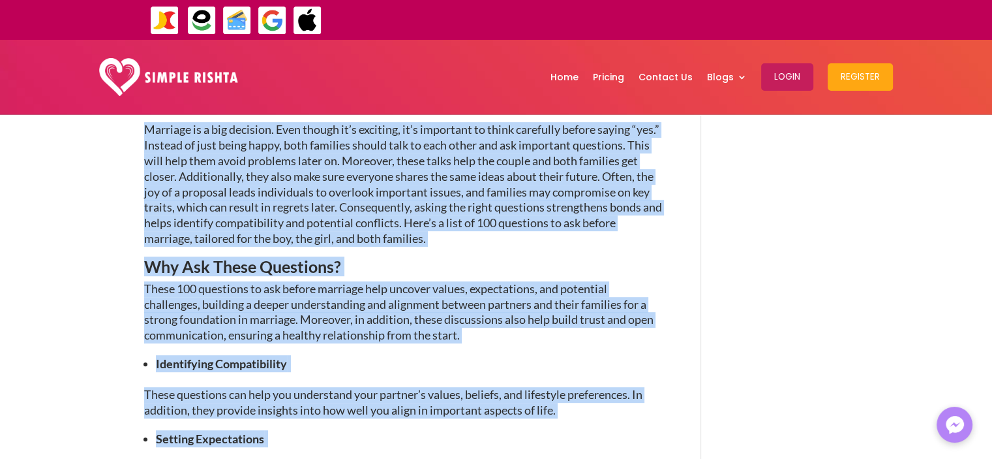
scroll to position [469, 0]
click at [323, 356] on li "Identifying Compatibility" at bounding box center [409, 364] width 507 height 17
drag, startPoint x: 271, startPoint y: 436, endPoint x: 136, endPoint y: 136, distance: 329.1
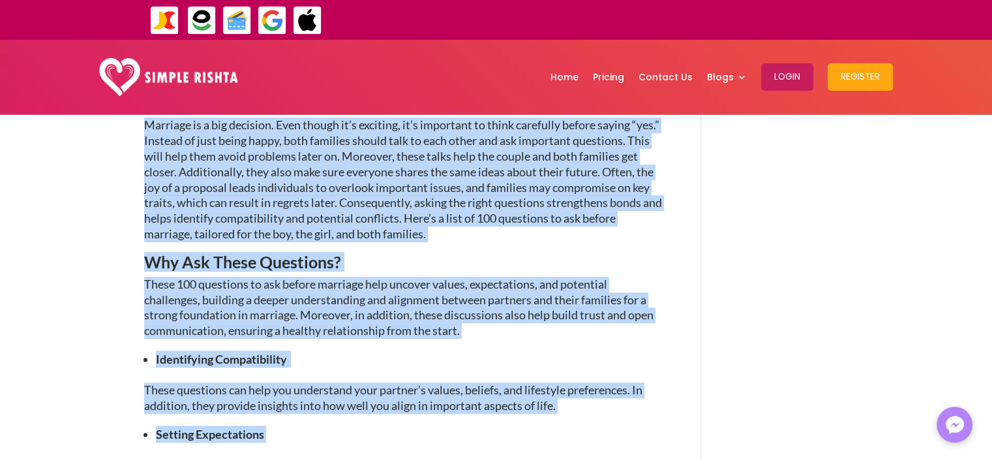
scroll to position [475, 0]
click at [246, 174] on p "Marriage is a big decision. Even though it’s exciting, it’s important to think …" at bounding box center [403, 185] width 519 height 136
drag, startPoint x: 146, startPoint y: 118, endPoint x: 555, endPoint y: 401, distance: 497.1
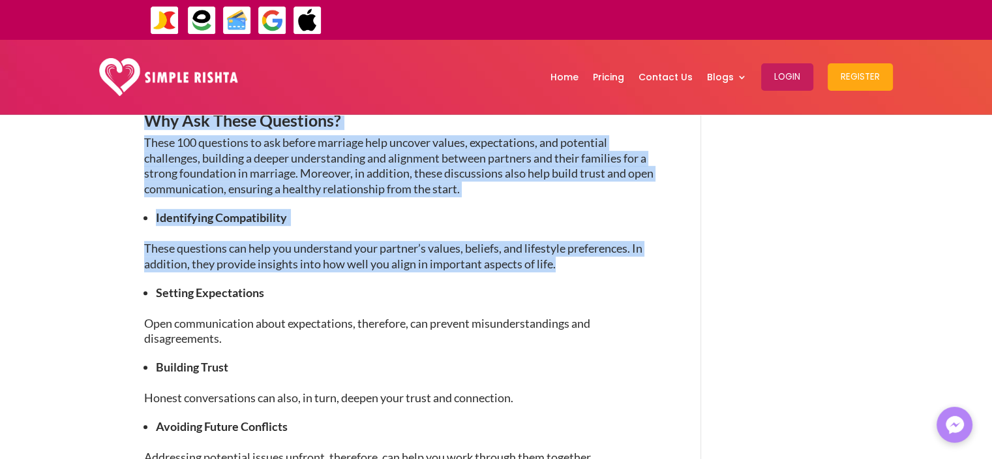
scroll to position [629, 0]
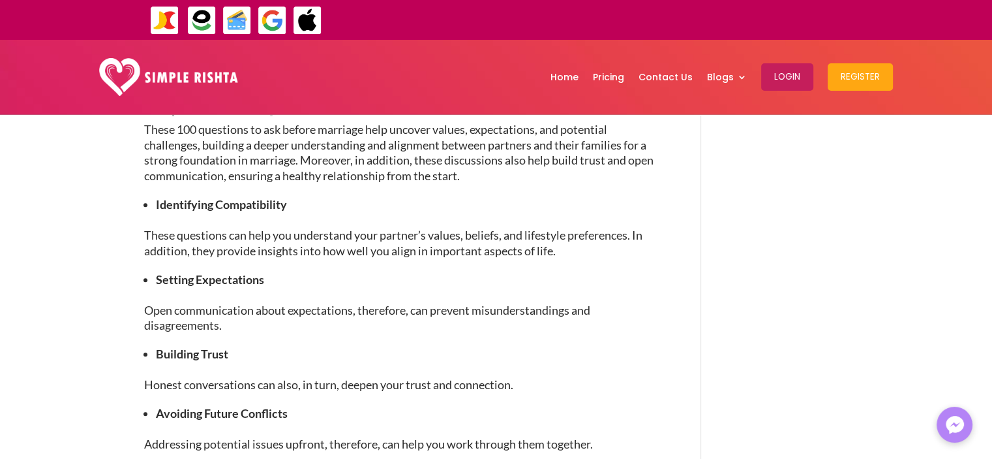
click at [291, 281] on li "Setting Expectations" at bounding box center [409, 279] width 507 height 17
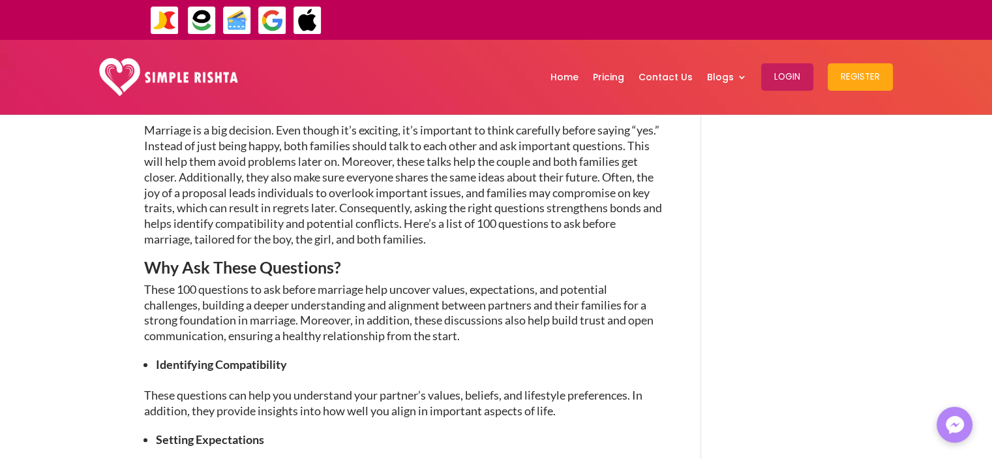
scroll to position [470, 0]
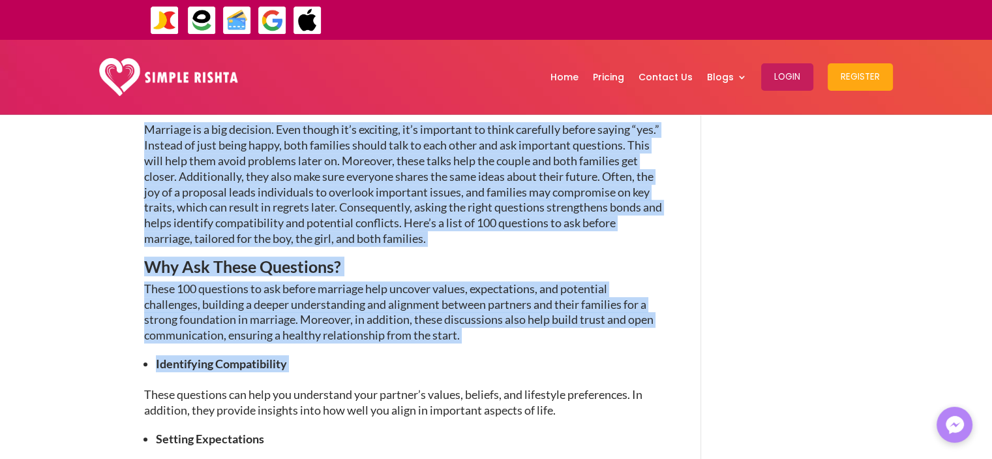
drag, startPoint x: 148, startPoint y: 127, endPoint x: 523, endPoint y: 391, distance: 458.9
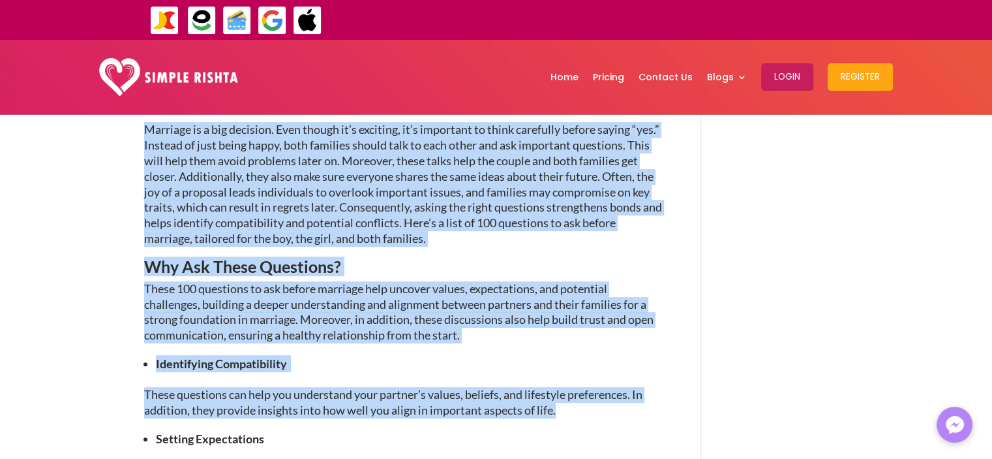
drag, startPoint x: 564, startPoint y: 414, endPoint x: 143, endPoint y: 132, distance: 506.5
drag, startPoint x: 143, startPoint y: 132, endPoint x: 554, endPoint y: 409, distance: 495.4
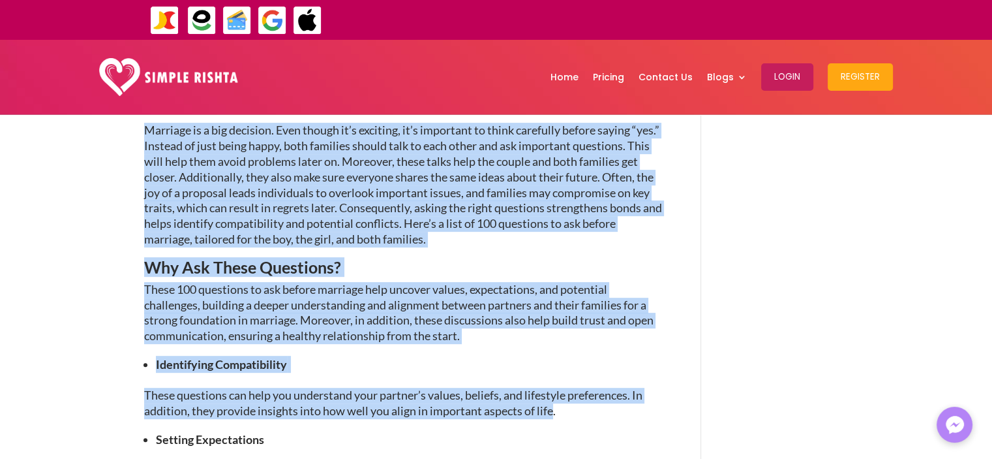
scroll to position [468, 0]
click at [389, 304] on p "These 100 questions to ask before marriage help uncover values, expectations, a…" at bounding box center [403, 319] width 519 height 74
drag, startPoint x: 565, startPoint y: 417, endPoint x: 120, endPoint y: 136, distance: 526.0
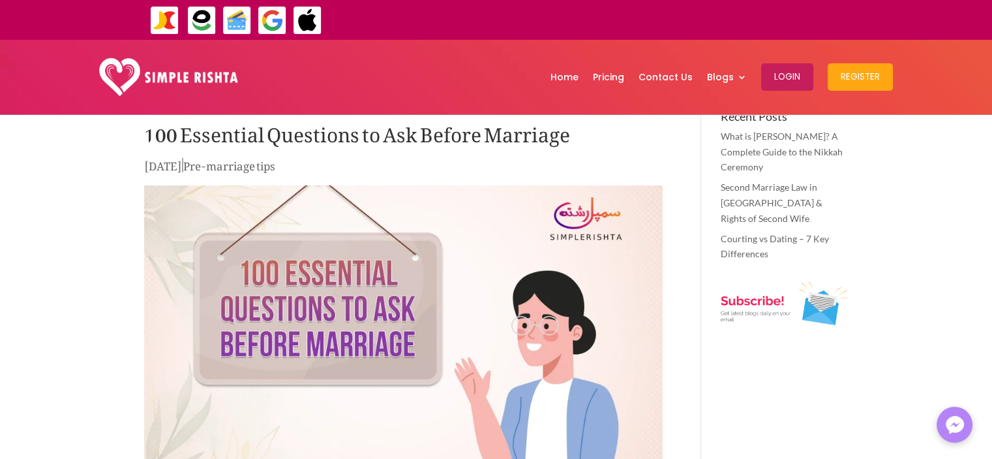
scroll to position [41, 0]
